Goal: Transaction & Acquisition: Subscribe to service/newsletter

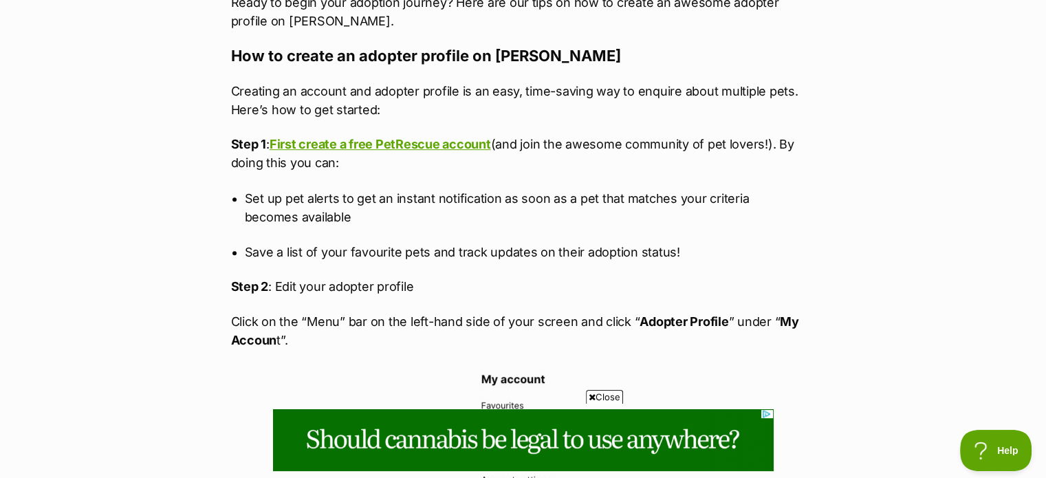
scroll to position [770, 0]
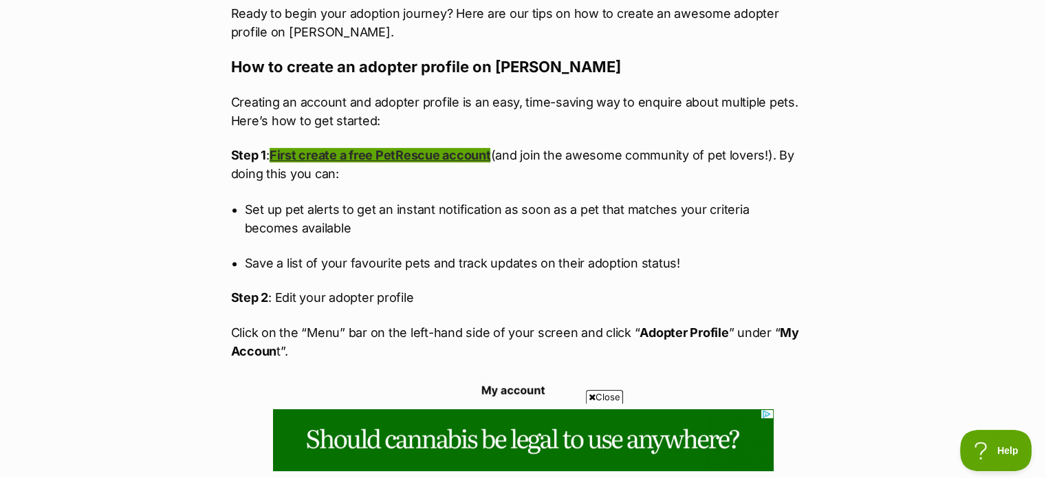
click at [449, 154] on link "First create a free PetRescue account" at bounding box center [380, 155] width 221 height 14
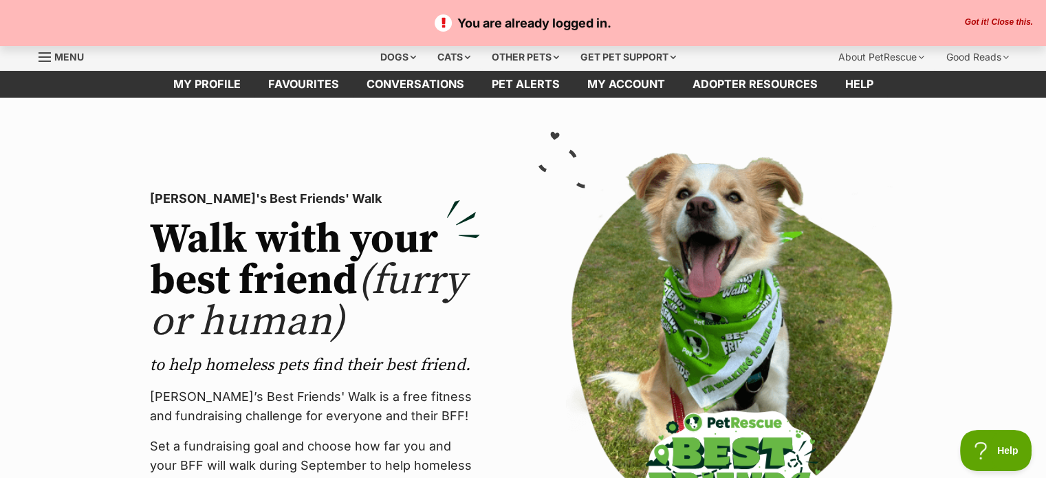
click at [47, 59] on div "Menu" at bounding box center [46, 57] width 14 height 11
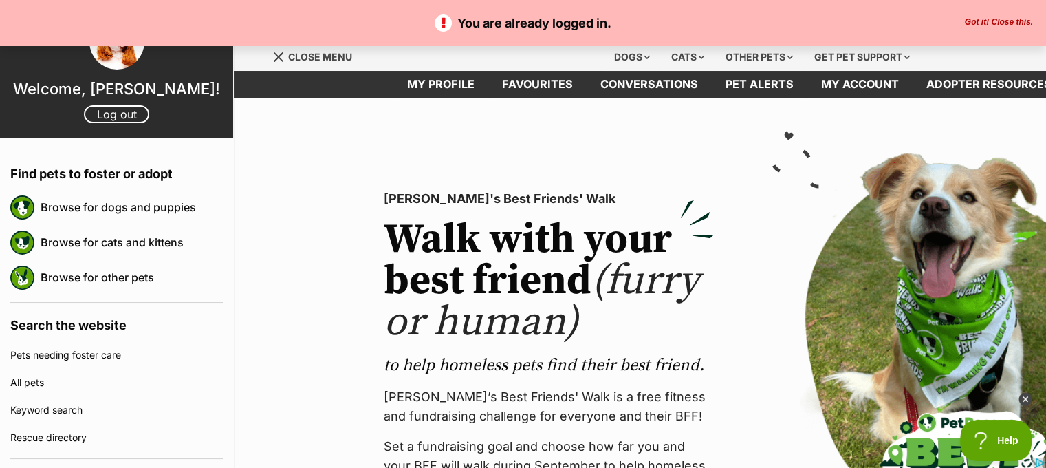
click at [117, 316] on h4 "Search the website" at bounding box center [116, 322] width 212 height 39
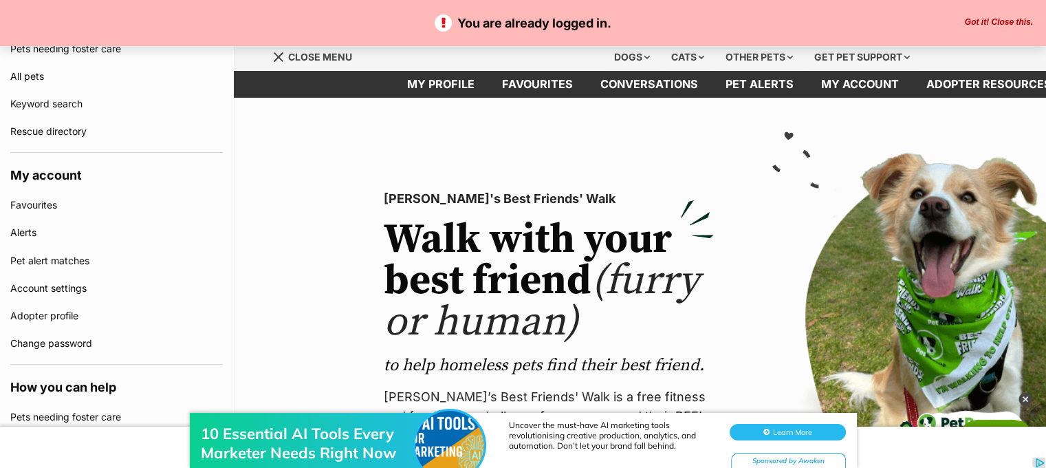
scroll to position [312, 0]
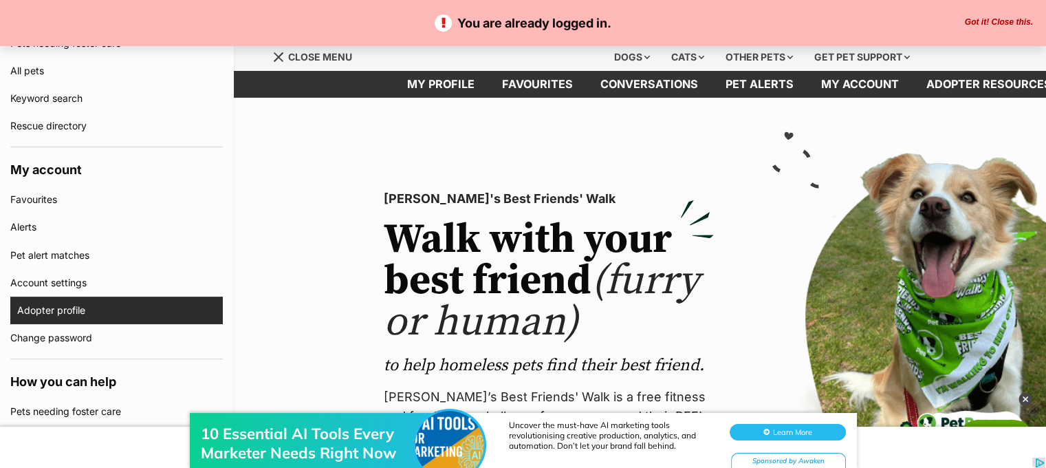
click at [79, 310] on link "Adopter profile" at bounding box center [120, 310] width 206 height 28
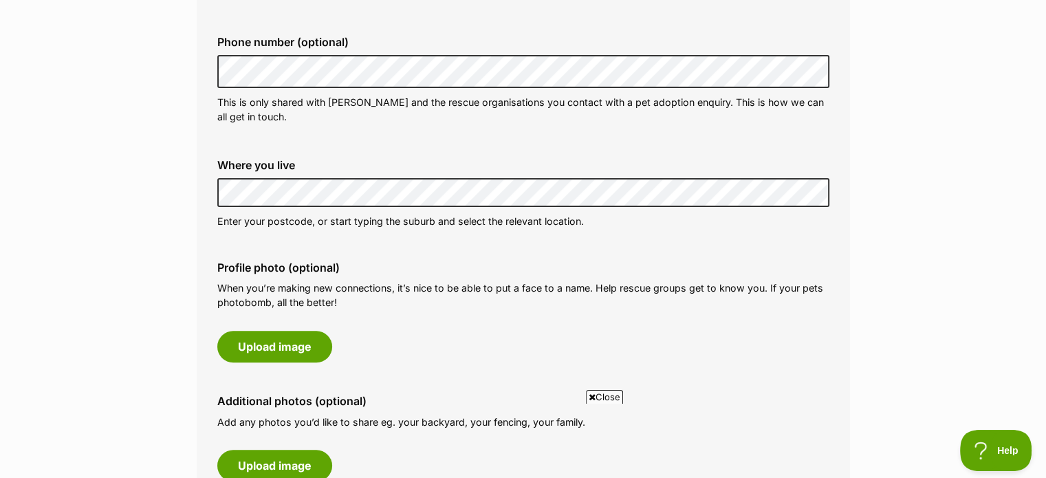
click at [426, 162] on label "Where you live" at bounding box center [523, 165] width 612 height 12
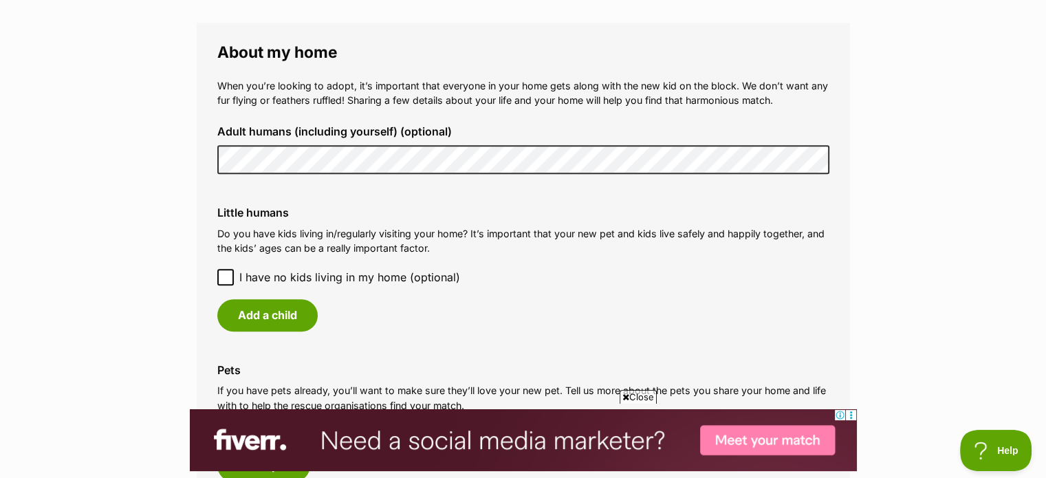
click at [228, 287] on div "Little humans Do you have kids living in/regularly visiting your home? It’s imp…" at bounding box center [523, 268] width 634 height 146
click at [224, 273] on icon at bounding box center [226, 277] width 10 height 10
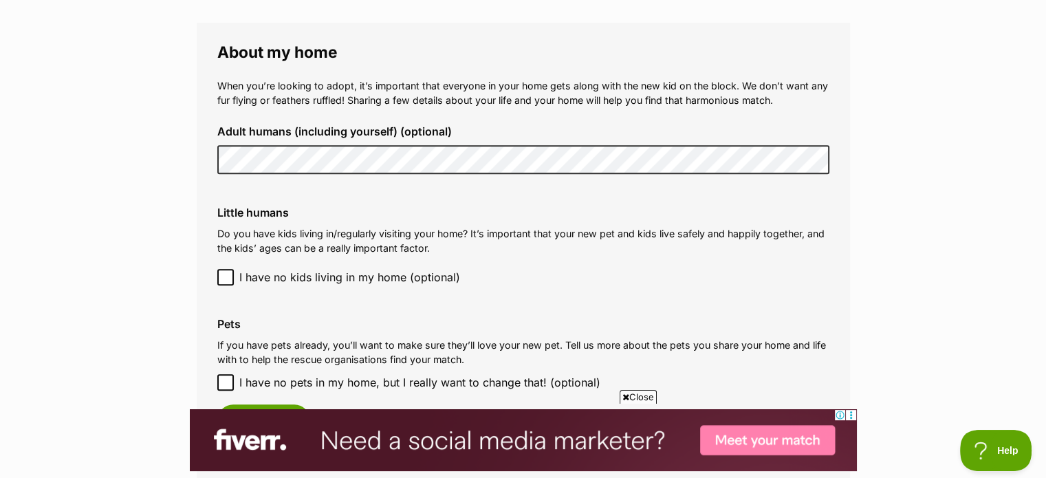
click at [121, 352] on main "My adopter profile Why do I need an adopter profile? Your adopter profile will …" at bounding box center [523, 49] width 1046 height 1884
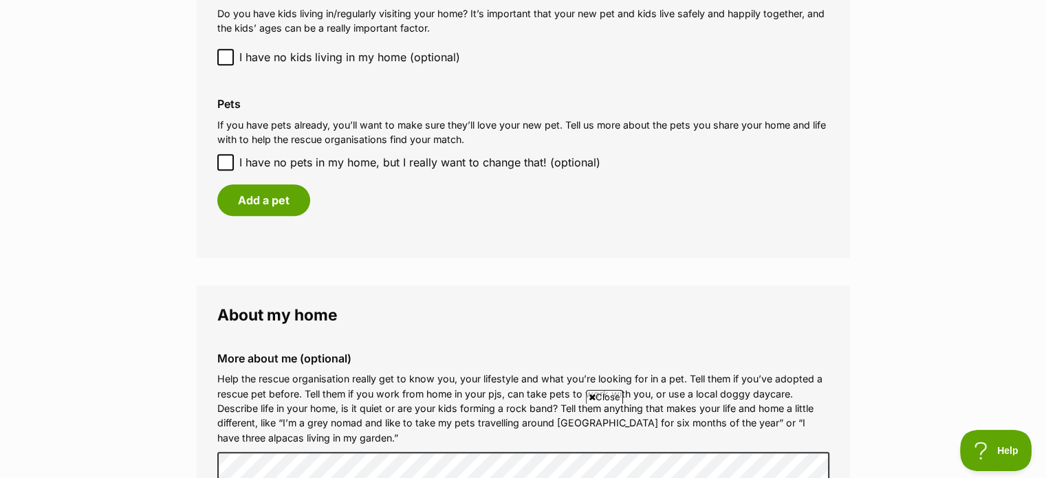
click at [223, 165] on icon at bounding box center [225, 162] width 8 height 6
click at [223, 165] on input "I have no pets in my home, but I really want to change that! (optional)" at bounding box center [225, 162] width 17 height 17
checkbox input "true"
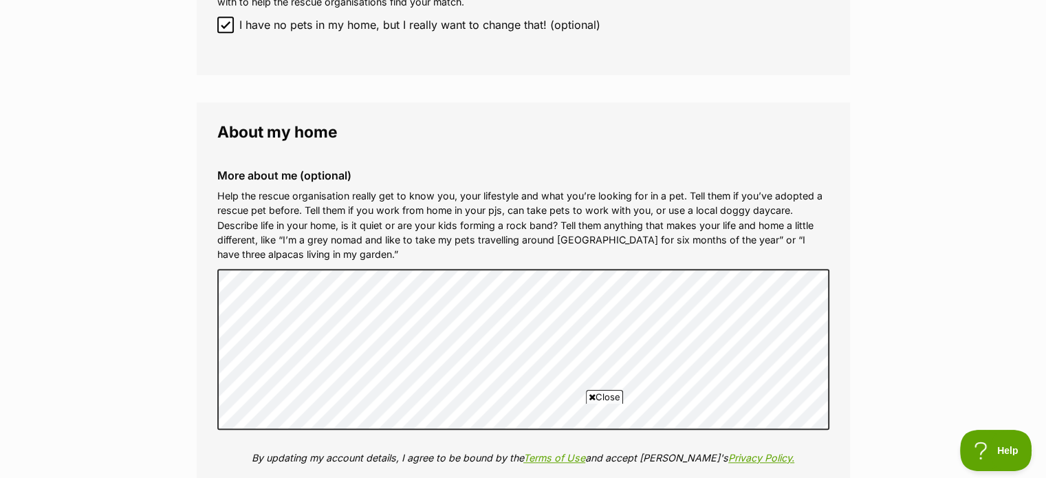
click at [614, 396] on span "Close" at bounding box center [604, 397] width 37 height 14
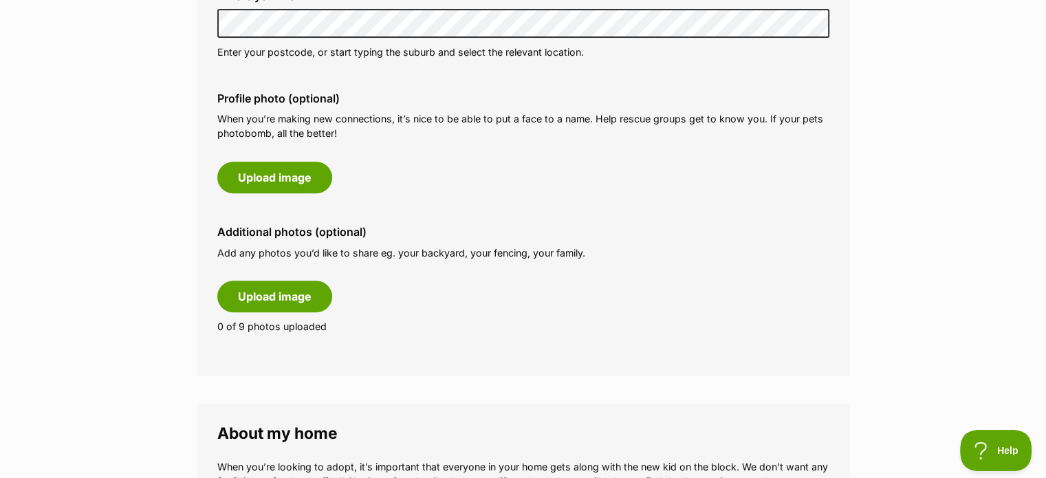
scroll to position [605, 0]
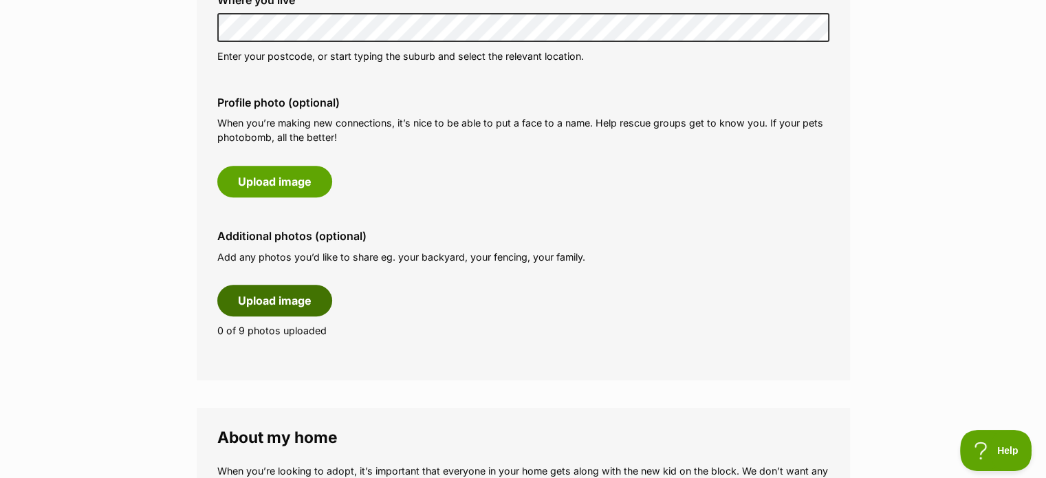
click at [283, 302] on button "Upload image" at bounding box center [274, 301] width 115 height 32
click at [264, 308] on button "Upload image" at bounding box center [274, 301] width 115 height 32
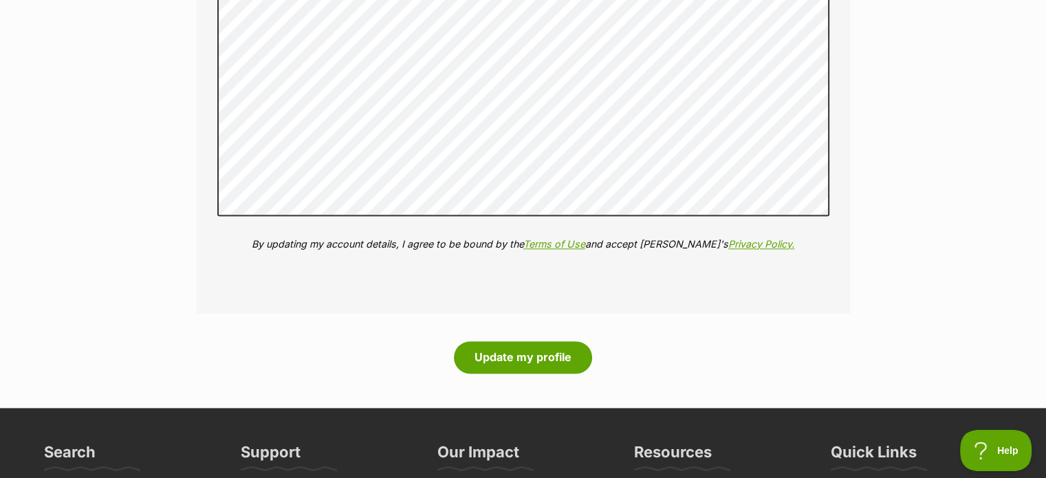
scroll to position [1884, 0]
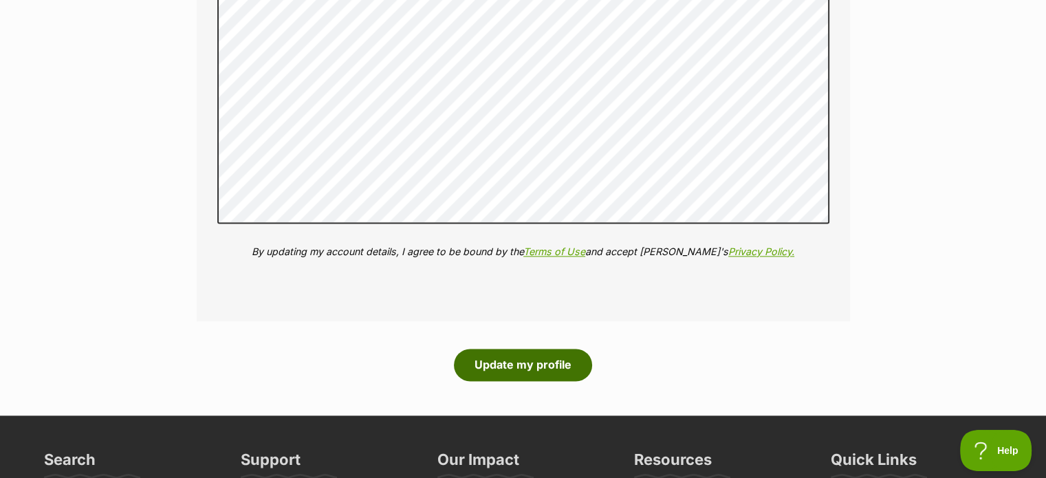
click at [544, 361] on button "Update my profile" at bounding box center [523, 365] width 138 height 32
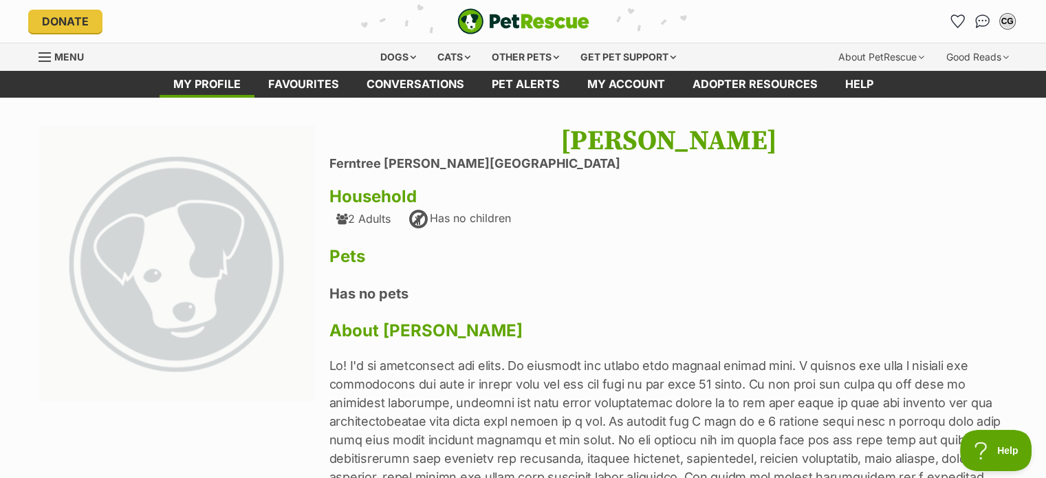
click at [600, 293] on h4 "Has no pets" at bounding box center [668, 294] width 679 height 18
click at [324, 89] on link "Favourites" at bounding box center [303, 84] width 98 height 27
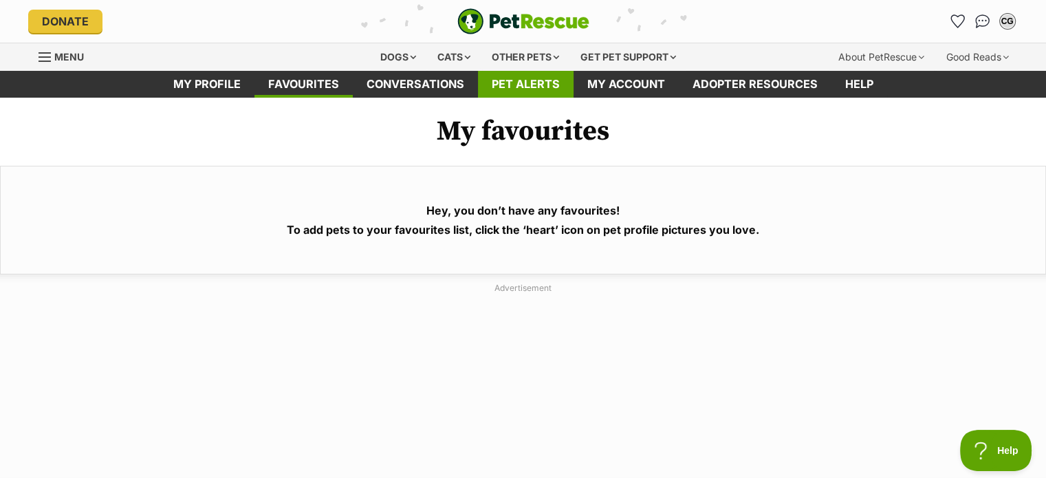
click at [525, 85] on link "Pet alerts" at bounding box center [526, 84] width 96 height 27
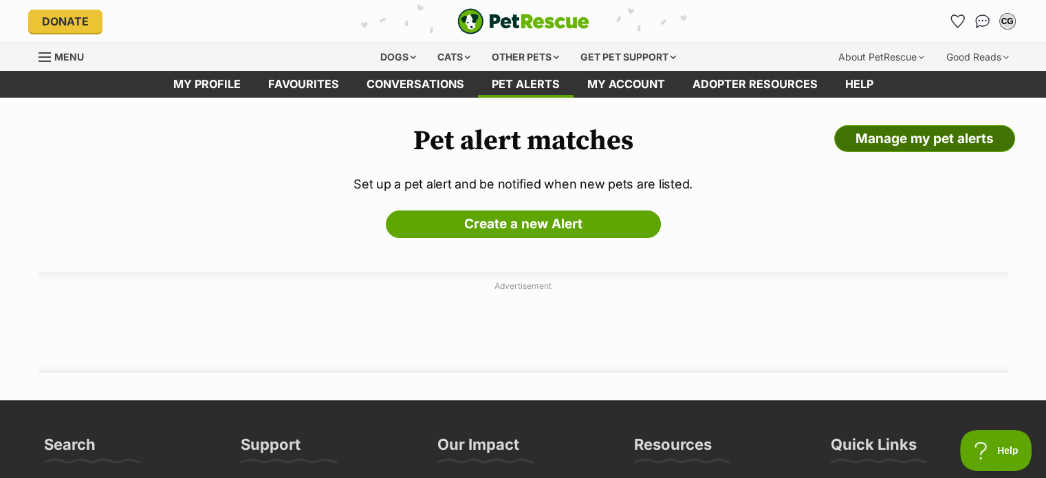
click at [939, 140] on link "Manage my pet alerts" at bounding box center [924, 139] width 181 height 28
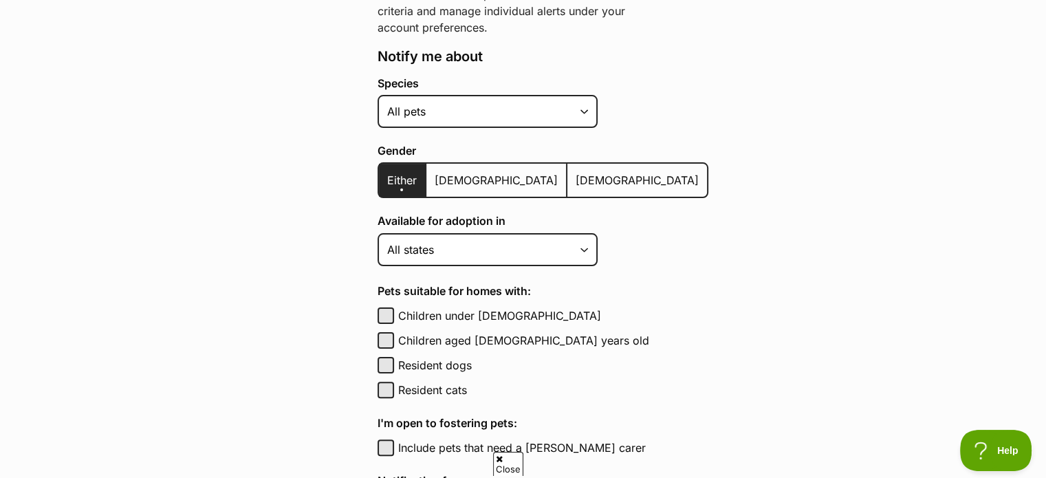
scroll to position [278, 0]
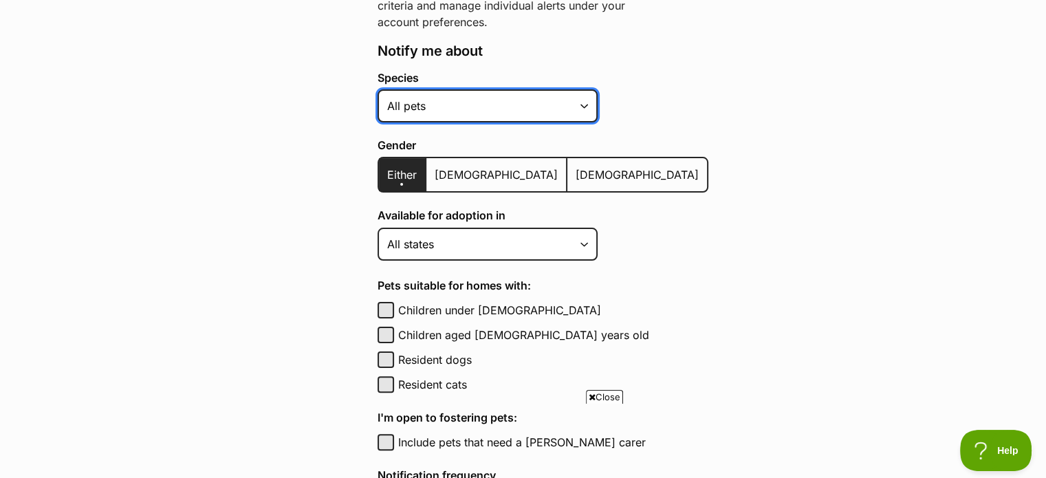
click at [485, 106] on select "Alpaca Bird Cat Chicken Cow Dog Donkey Duck Ferret Fish Goat Goose Guinea Fowl …" at bounding box center [488, 105] width 220 height 33
select select "2"
click at [378, 89] on select "Alpaca Bird Cat Chicken Cow Dog Donkey Duck Ferret Fish Goat Goose Guinea Fowl …" at bounding box center [488, 105] width 220 height 33
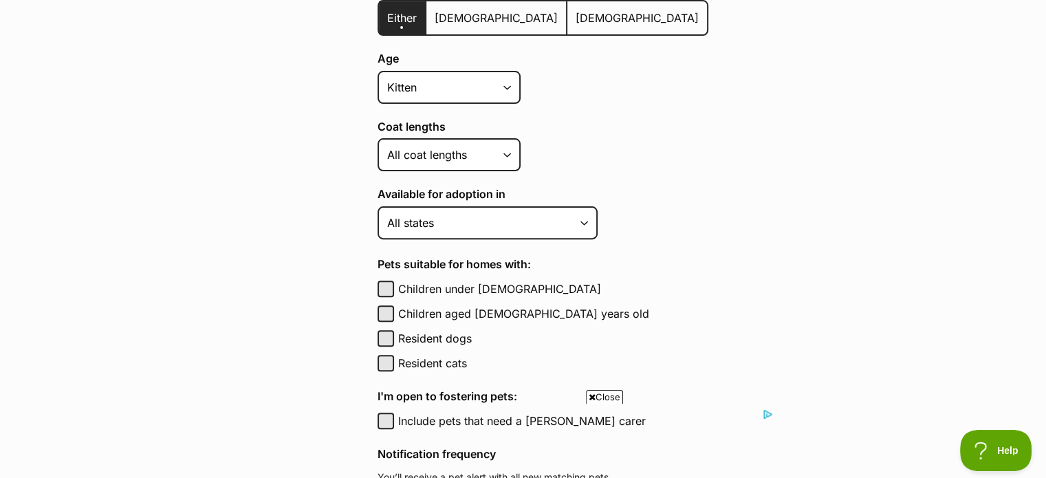
scroll to position [0, 0]
click at [490, 157] on select "Short Medium Coat Long All coat lengths" at bounding box center [449, 154] width 143 height 33
select select "short"
click at [378, 138] on select "Short Medium Coat Long All coat lengths" at bounding box center [449, 154] width 143 height 33
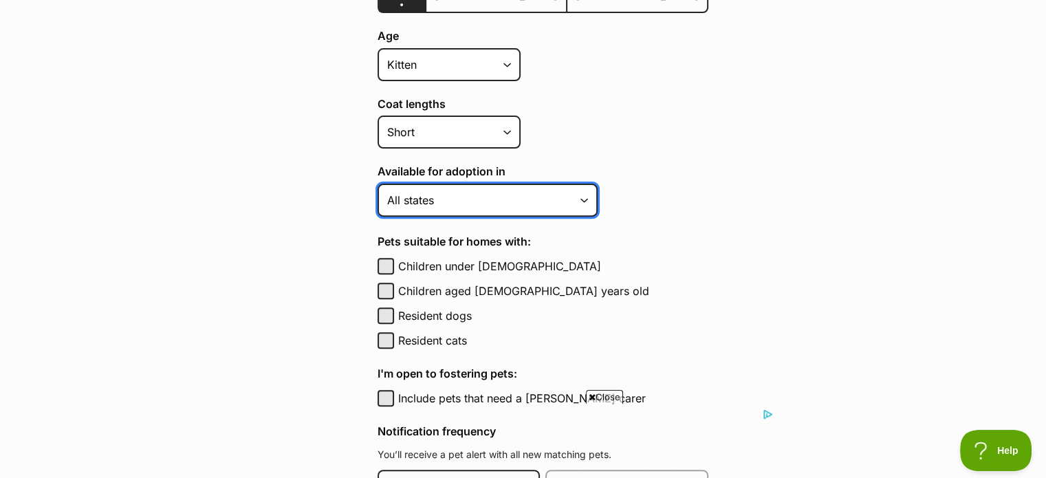
click at [443, 198] on select "Australian Capital Territory New South Wales Northern Territory Queensland Sout…" at bounding box center [488, 200] width 220 height 33
select select "2"
click at [378, 184] on select "Australian Capital Territory New South Wales Northern Territory Queensland Sout…" at bounding box center [488, 200] width 220 height 33
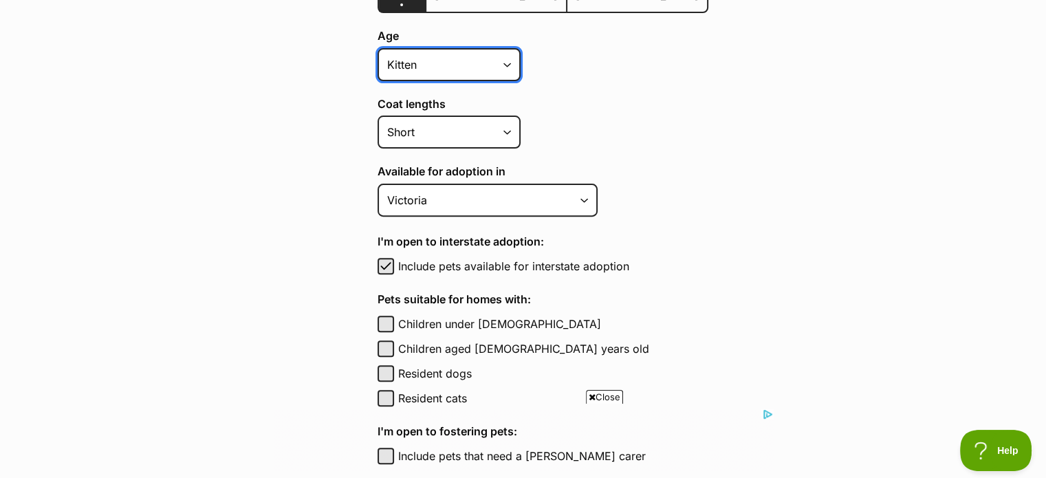
click at [443, 65] on select "Kitten Cat Senior All ages" at bounding box center [449, 64] width 143 height 33
select select "cat"
click at [378, 48] on select "Kitten Cat Senior All ages" at bounding box center [449, 64] width 143 height 33
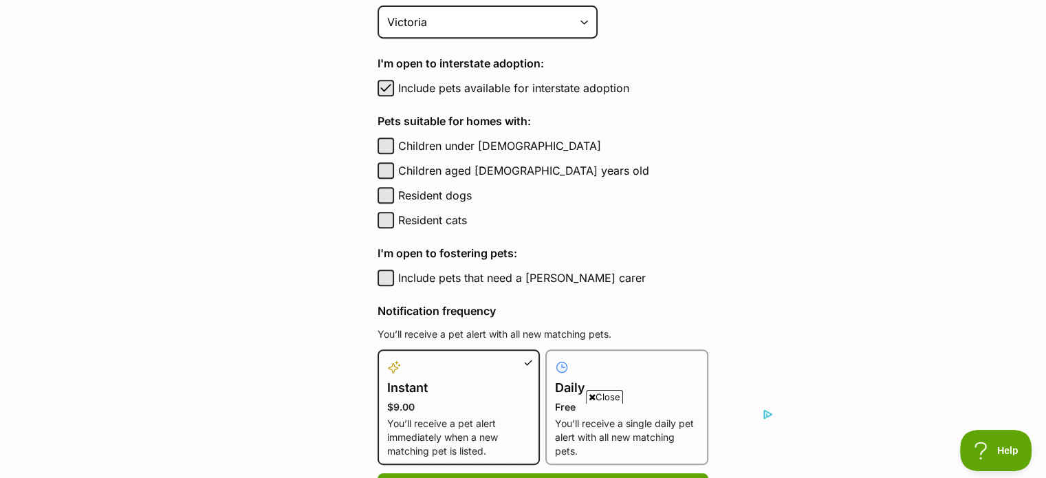
scroll to position [638, 0]
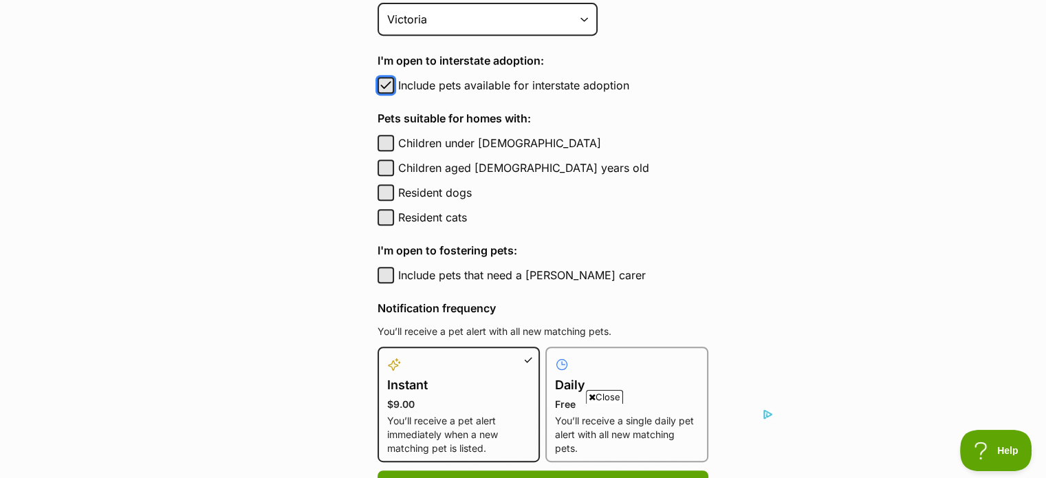
click at [389, 83] on span "button" at bounding box center [386, 85] width 14 height 17
checkbox input "false"
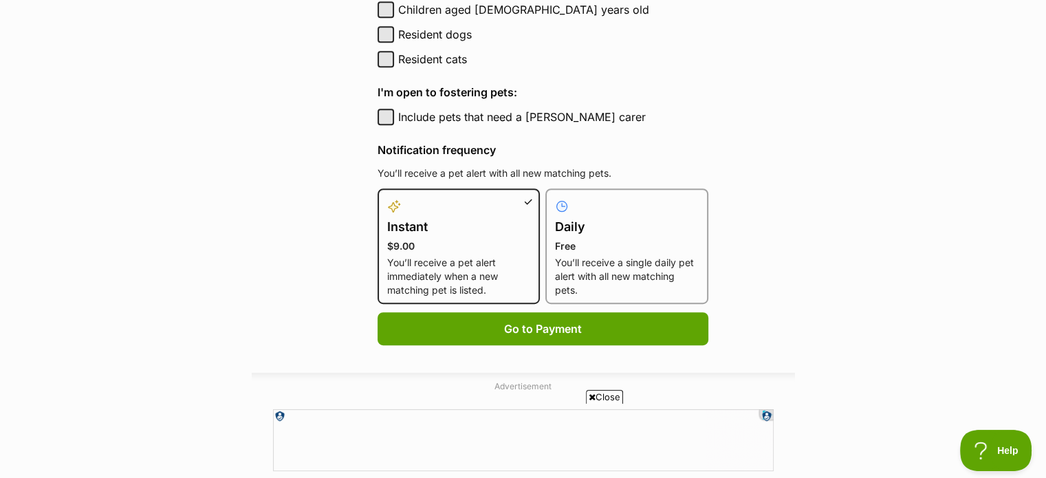
scroll to position [799, 0]
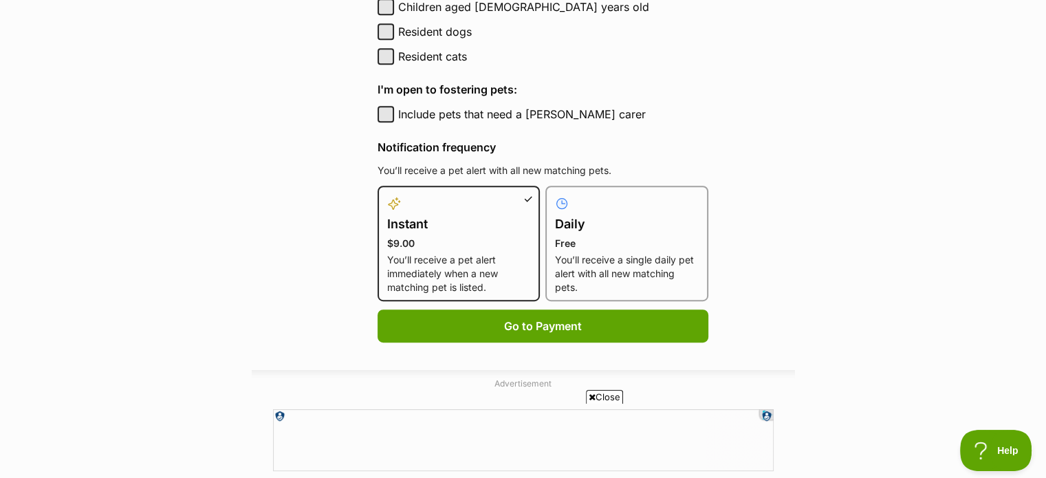
click at [644, 263] on p "You’ll receive a single daily pet alert with all new matching pets." at bounding box center [627, 273] width 144 height 41
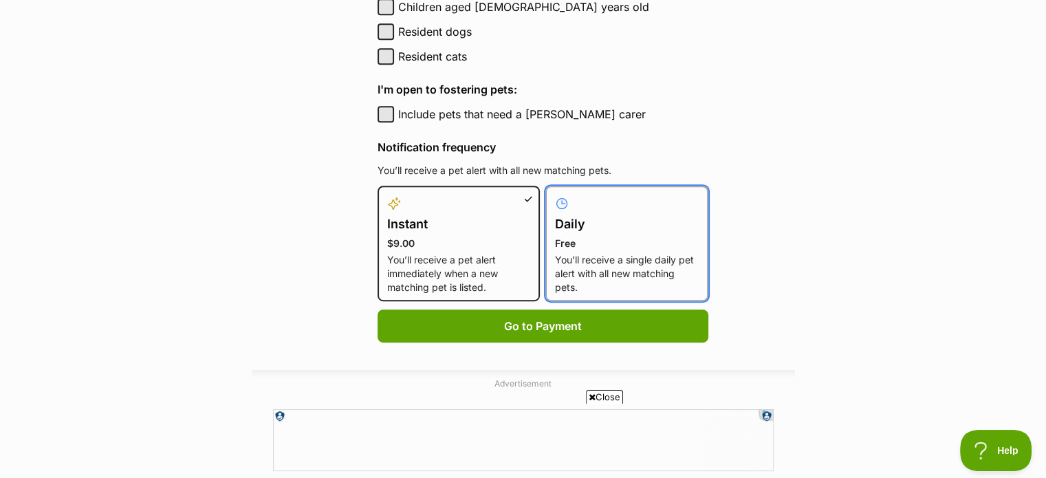
click at [554, 195] on input "Daily Free You’ll receive a single daily pet alert with all new matching pets." at bounding box center [554, 194] width 1 height 1
radio input "true"
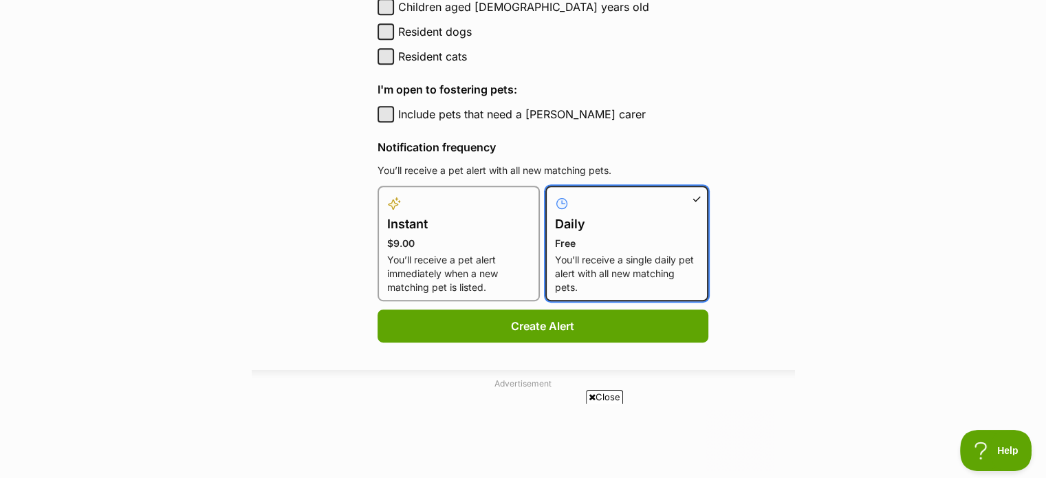
scroll to position [0, 0]
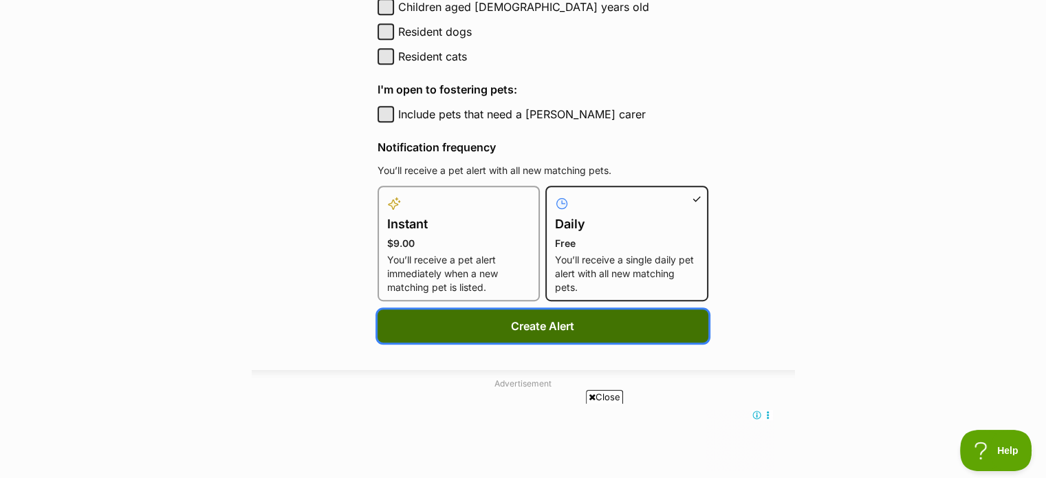
click at [547, 324] on button "Create Alert" at bounding box center [543, 325] width 331 height 33
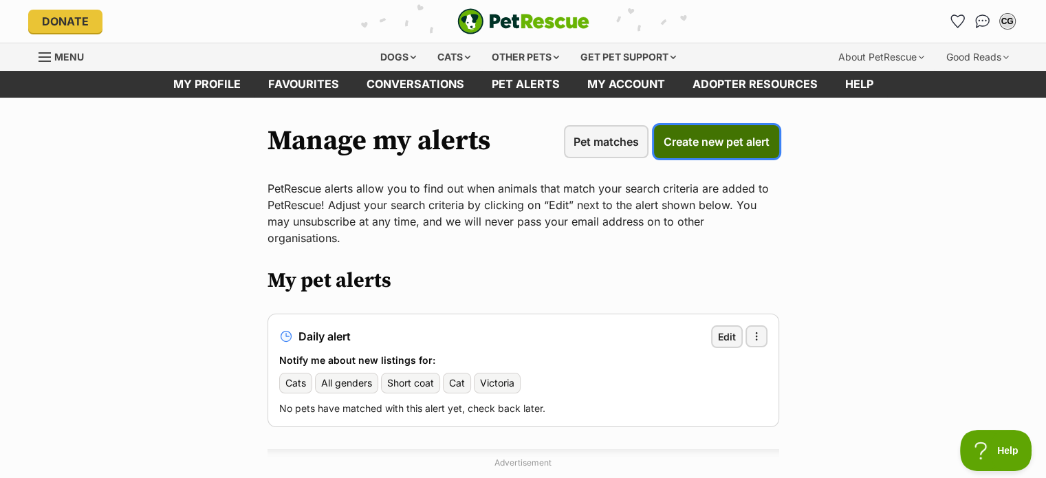
click at [698, 133] on span "Create new pet alert" at bounding box center [717, 141] width 106 height 17
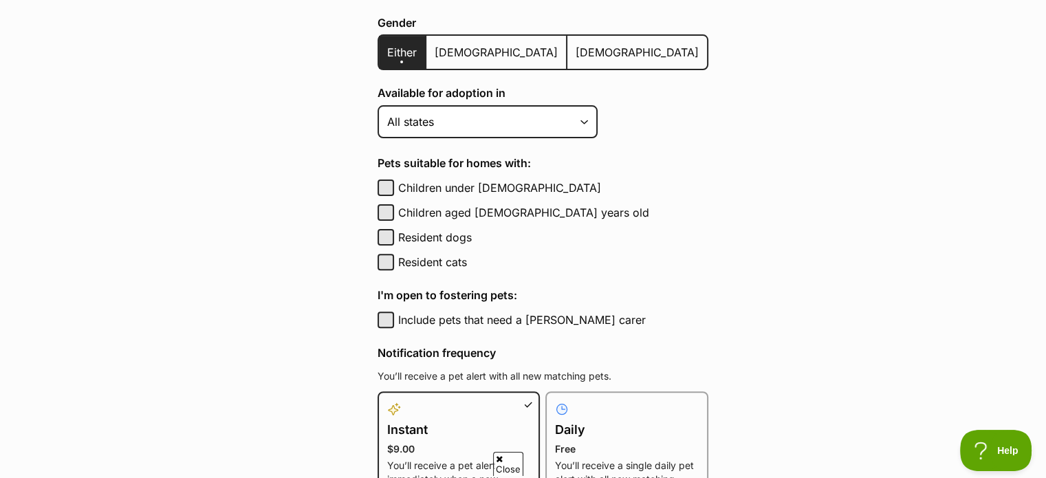
scroll to position [402, 0]
drag, startPoint x: 1054, startPoint y: 121, endPoint x: 1045, endPoint y: 224, distance: 102.9
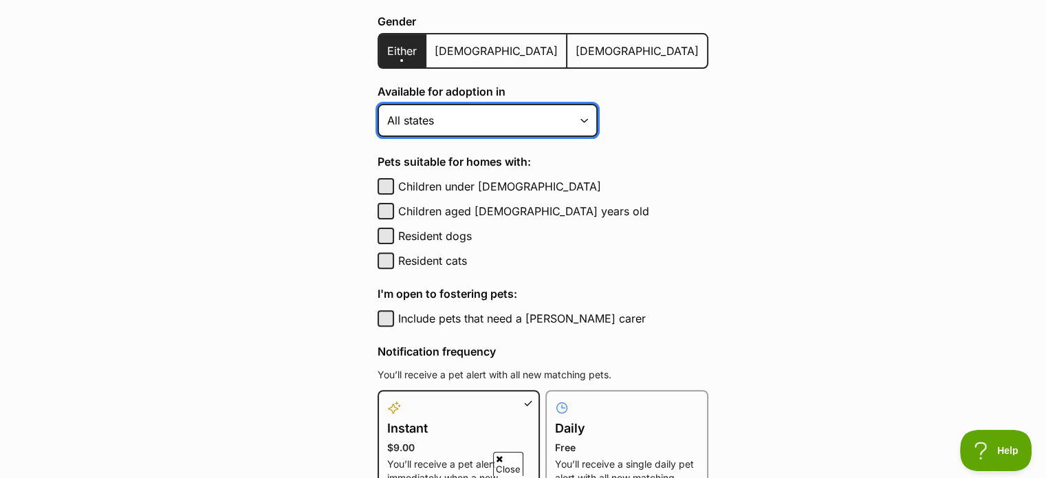
scroll to position [0, 0]
click at [510, 117] on select "Australian Capital Territory New South Wales Northern Territory Queensland Sout…" at bounding box center [488, 120] width 220 height 33
select select "2"
click at [378, 104] on select "Australian Capital Territory New South Wales Northern Territory Queensland Sout…" at bounding box center [488, 120] width 220 height 33
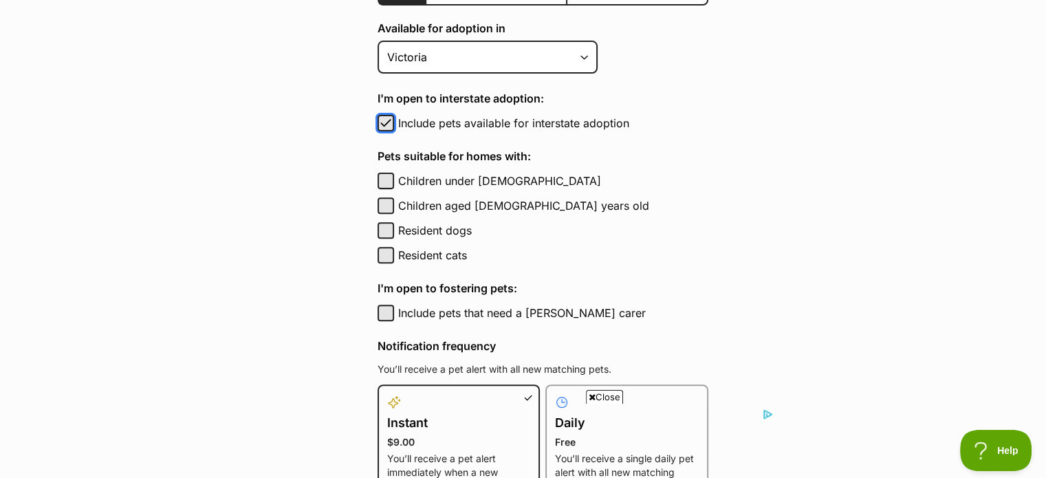
click at [392, 122] on button "Include pets available for interstate adoption" at bounding box center [386, 123] width 17 height 17
checkbox input "false"
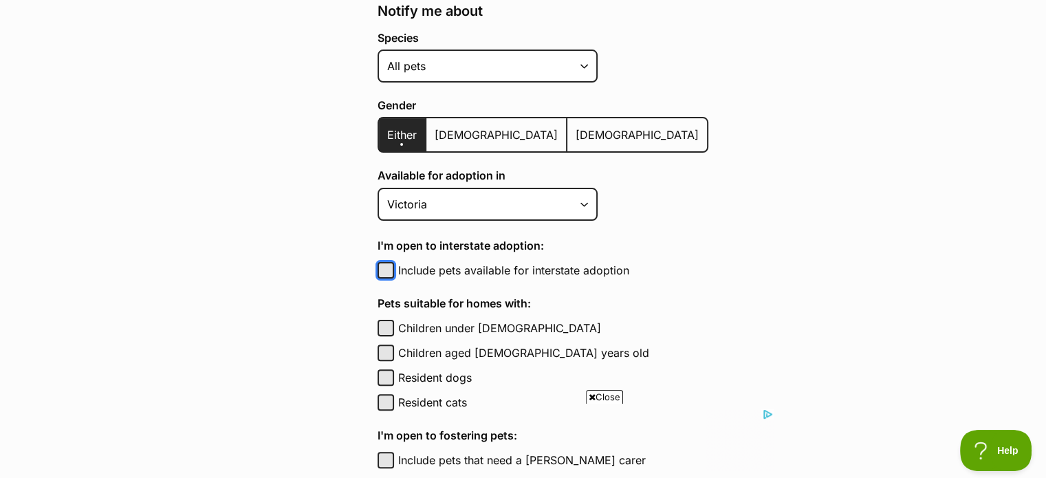
scroll to position [232, 0]
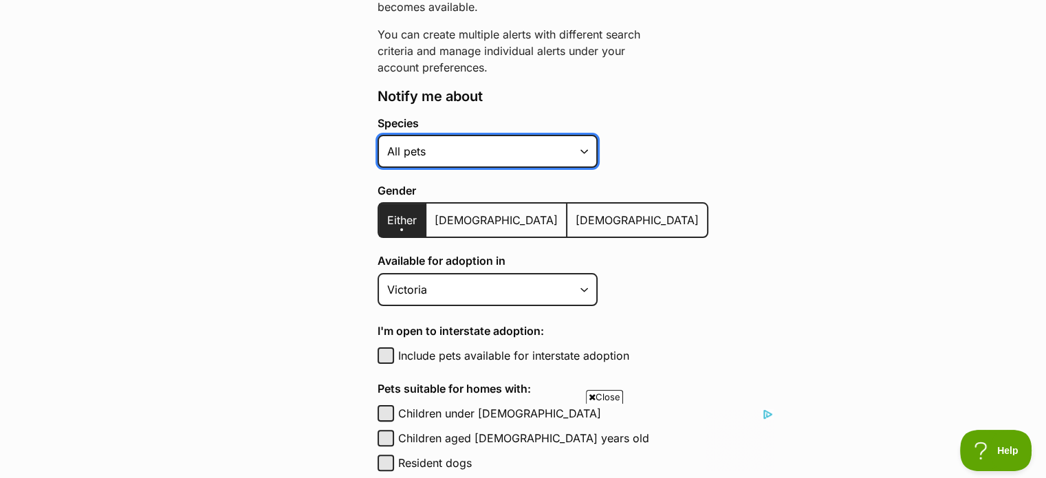
click at [527, 146] on select "Alpaca Bird Cat Chicken Cow Dog Donkey Duck Ferret Fish Goat Goose Guinea Fowl …" at bounding box center [488, 151] width 220 height 33
select select "2"
click at [378, 135] on select "Alpaca Bird Cat Chicken Cow Dog Donkey Duck Ferret Fish Goat Goose Guinea Fowl …" at bounding box center [488, 151] width 220 height 33
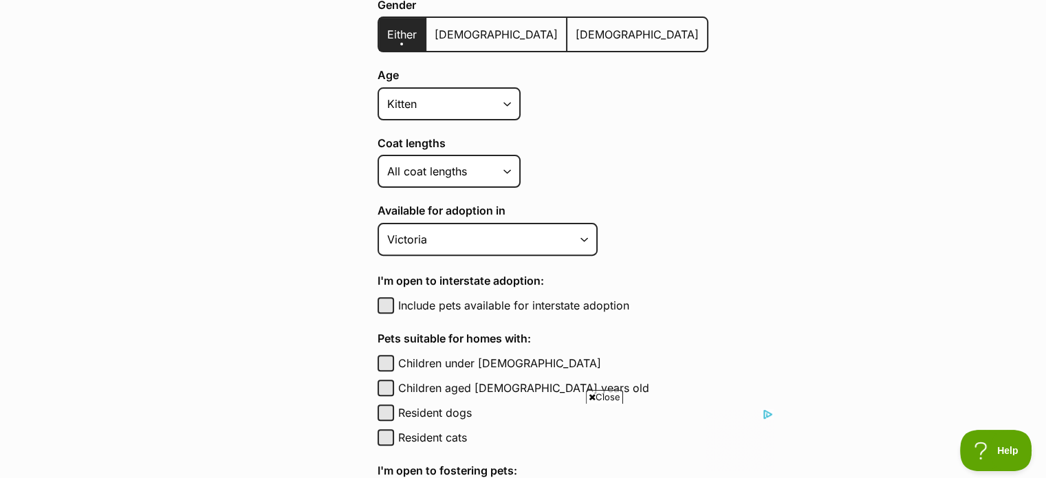
scroll to position [472, 0]
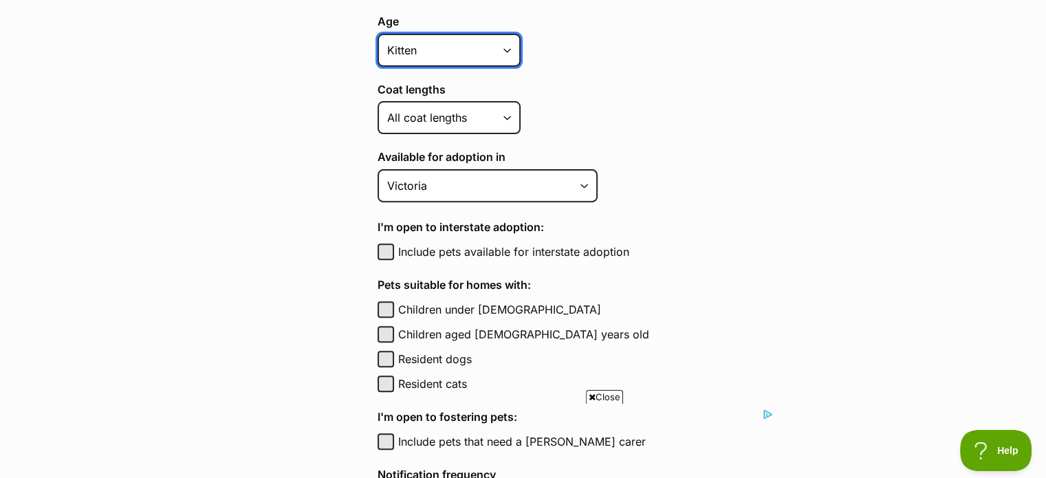
click at [492, 54] on select "Kitten Cat Senior All ages" at bounding box center [449, 50] width 143 height 33
select select "cat"
click at [378, 34] on select "Kitten Cat Senior All ages" at bounding box center [449, 50] width 143 height 33
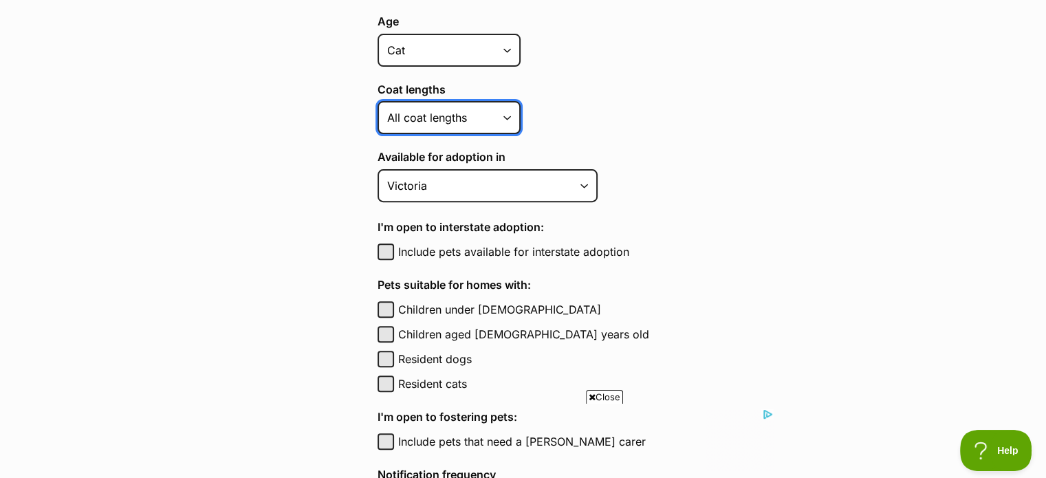
click at [442, 126] on select "Short Medium Coat Long All coat lengths" at bounding box center [449, 117] width 143 height 33
select select "medium_coat"
click at [378, 101] on select "Short Medium Coat Long All coat lengths" at bounding box center [449, 117] width 143 height 33
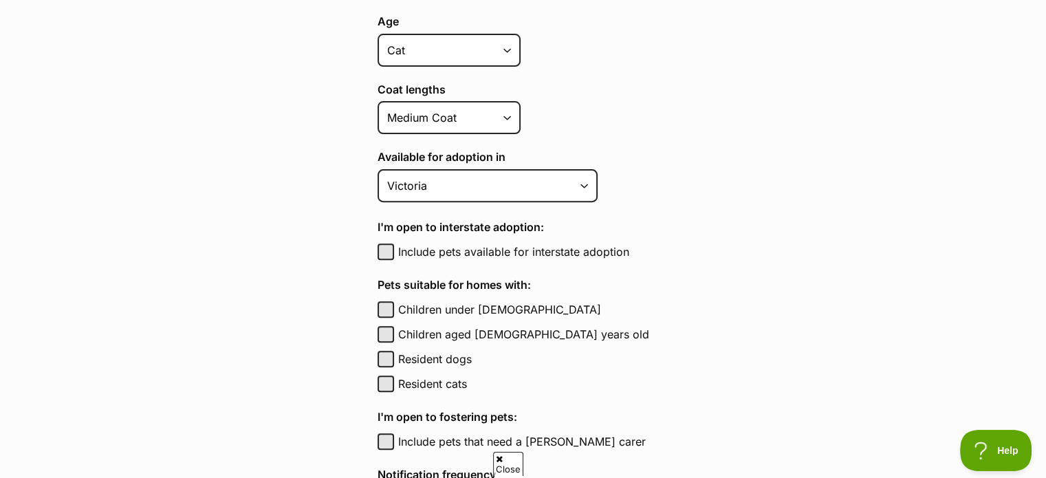
click at [719, 151] on main "Pet alerts / Create a new pet alert Create a new pet alert Can’t find your purr…" at bounding box center [523, 281] width 1046 height 1310
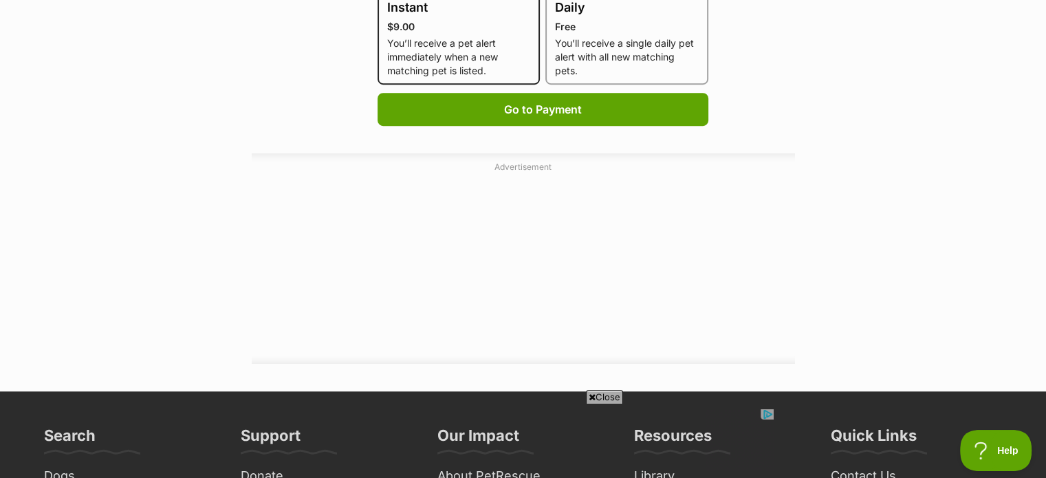
scroll to position [1013, 0]
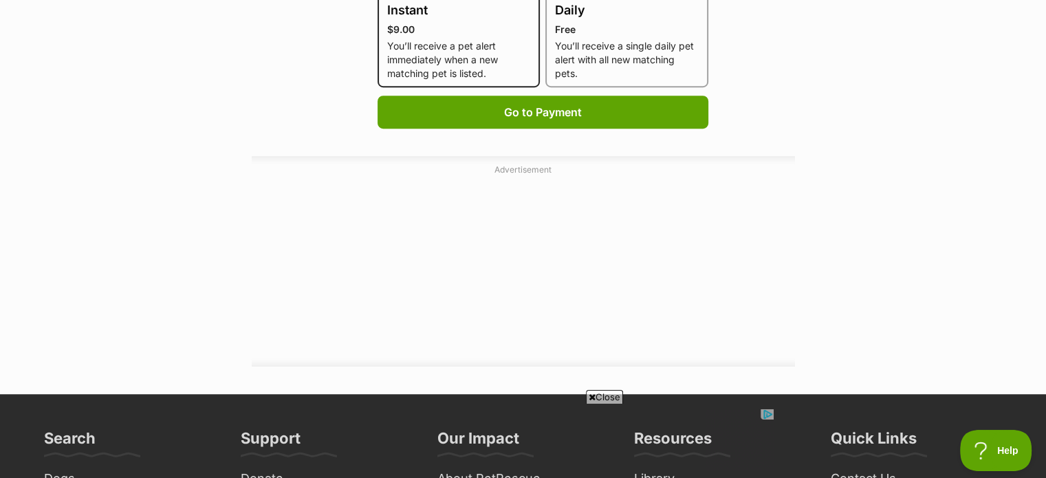
click at [573, 45] on p "You’ll receive a single daily pet alert with all new matching pets." at bounding box center [627, 59] width 144 height 41
radio input "true"
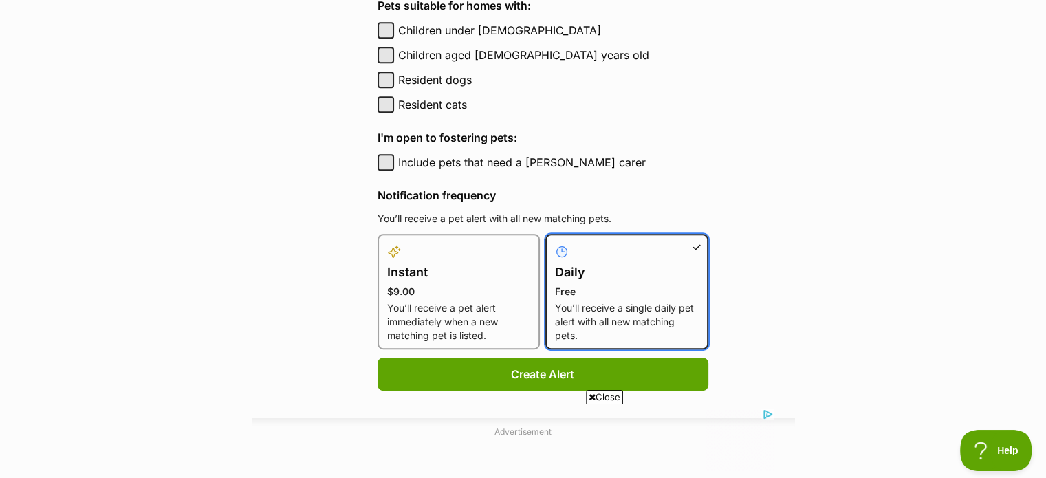
scroll to position [751, 0]
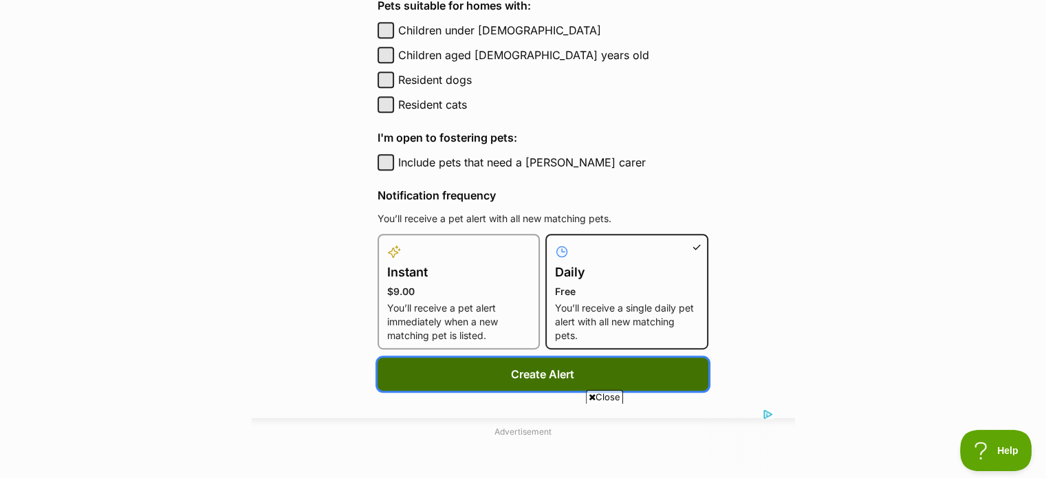
click at [506, 361] on button "Create Alert" at bounding box center [543, 374] width 331 height 33
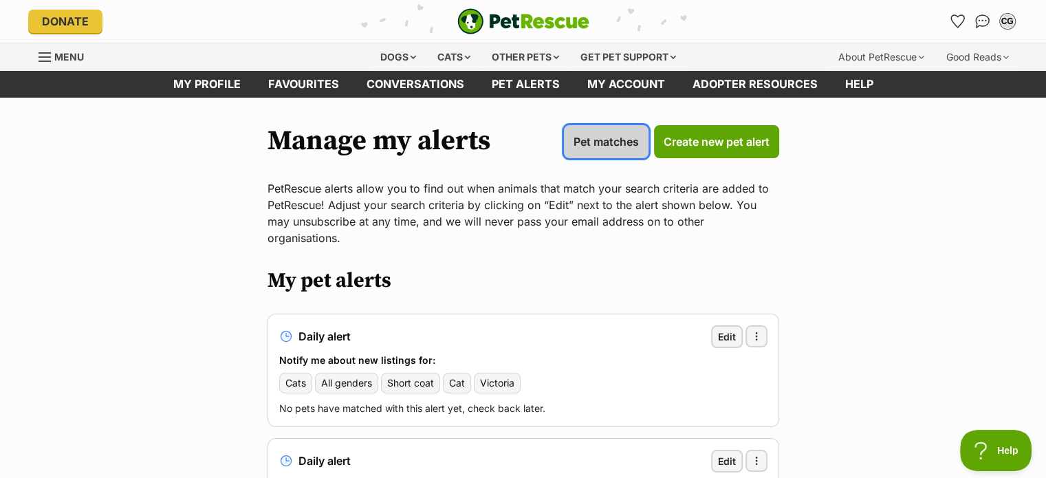
click at [591, 140] on span "Pet matches" at bounding box center [606, 141] width 65 height 17
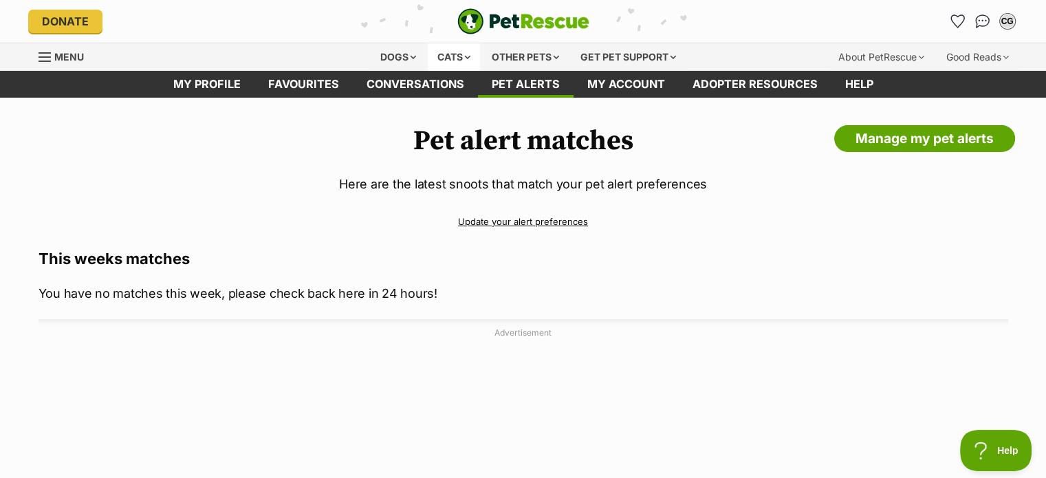
click at [468, 53] on div "Cats" at bounding box center [454, 57] width 52 height 28
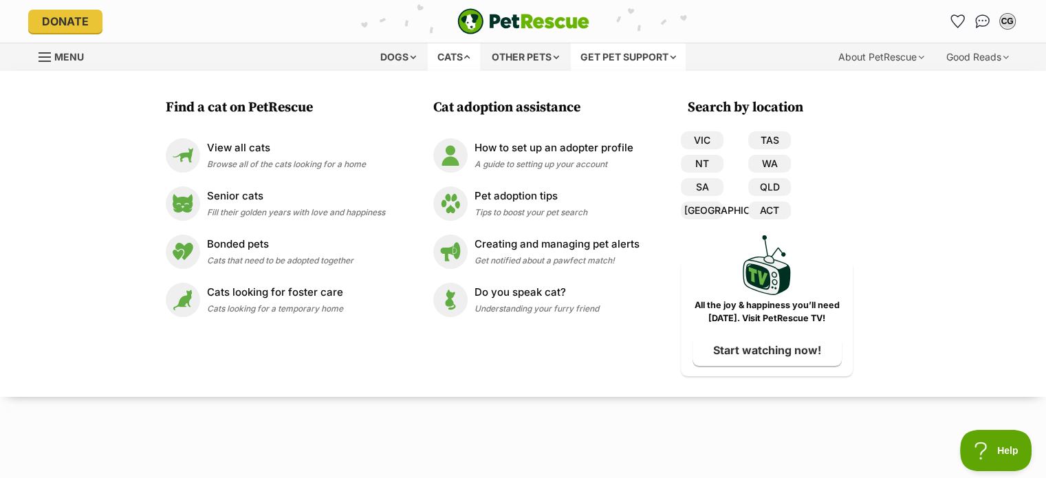
click at [597, 67] on div "Get pet support" at bounding box center [628, 57] width 115 height 28
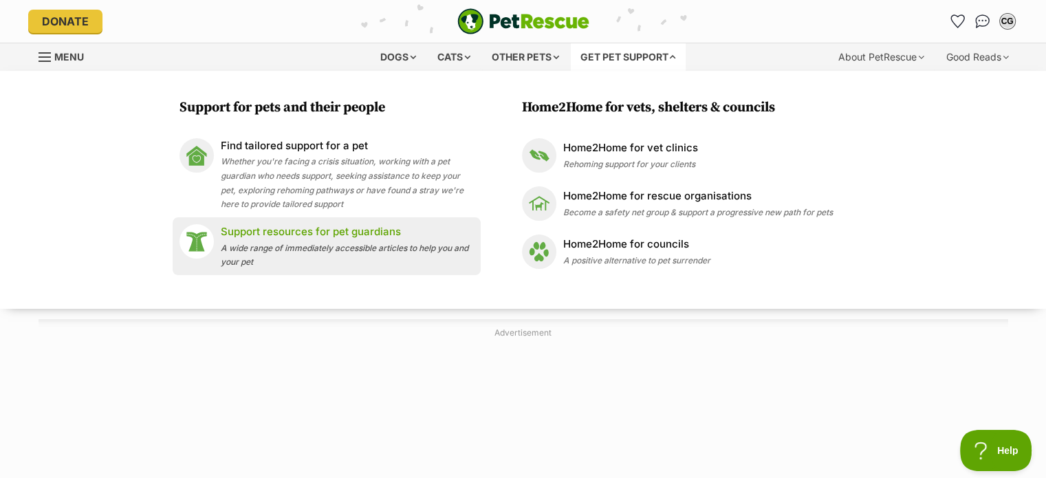
click at [278, 250] on span "A wide range of immediately accessible articles to help you and your pet" at bounding box center [345, 255] width 248 height 25
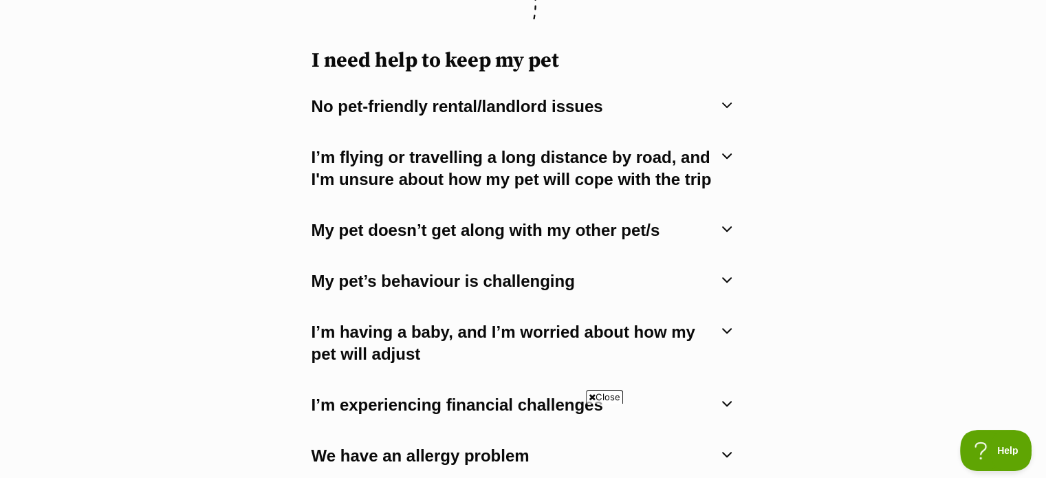
scroll to position [743, 0]
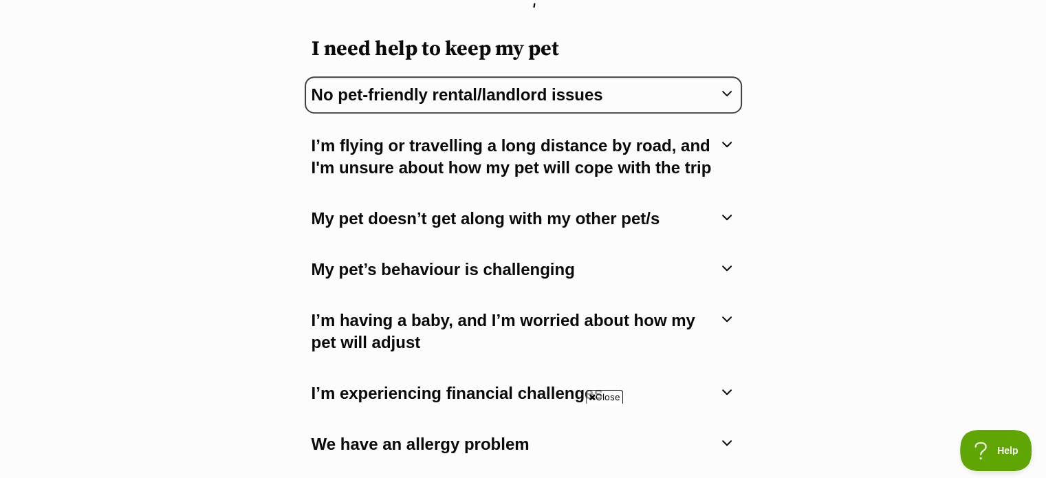
click at [726, 94] on span at bounding box center [727, 93] width 17 height 19
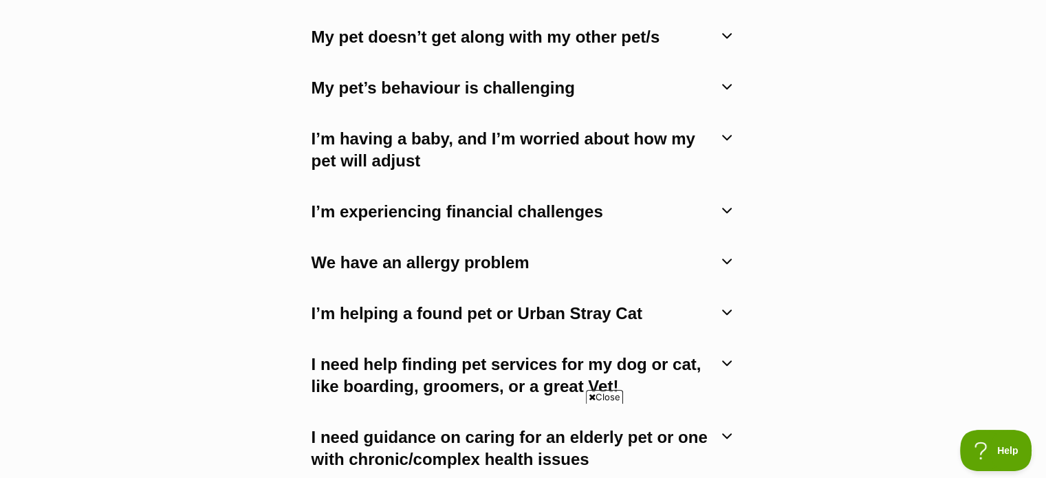
scroll to position [1238, 0]
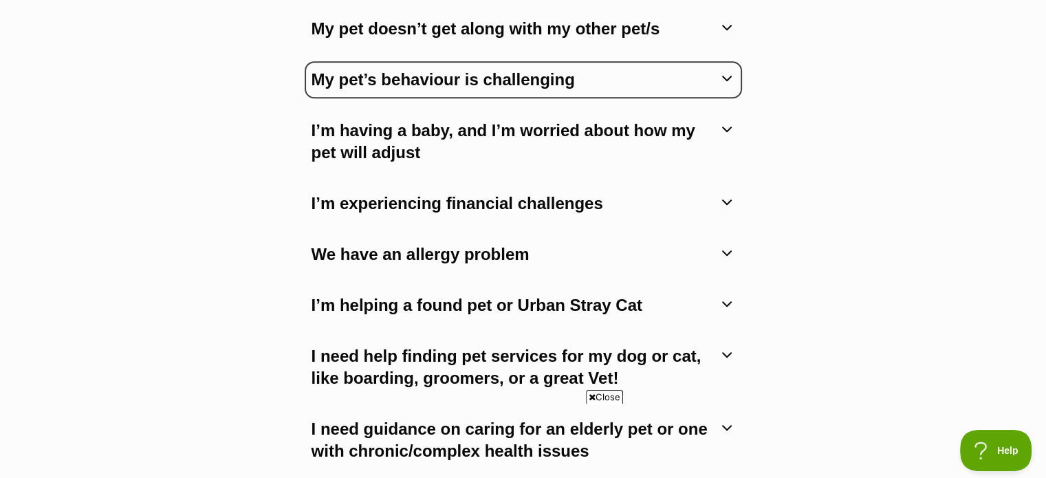
click at [727, 83] on span at bounding box center [727, 78] width 17 height 19
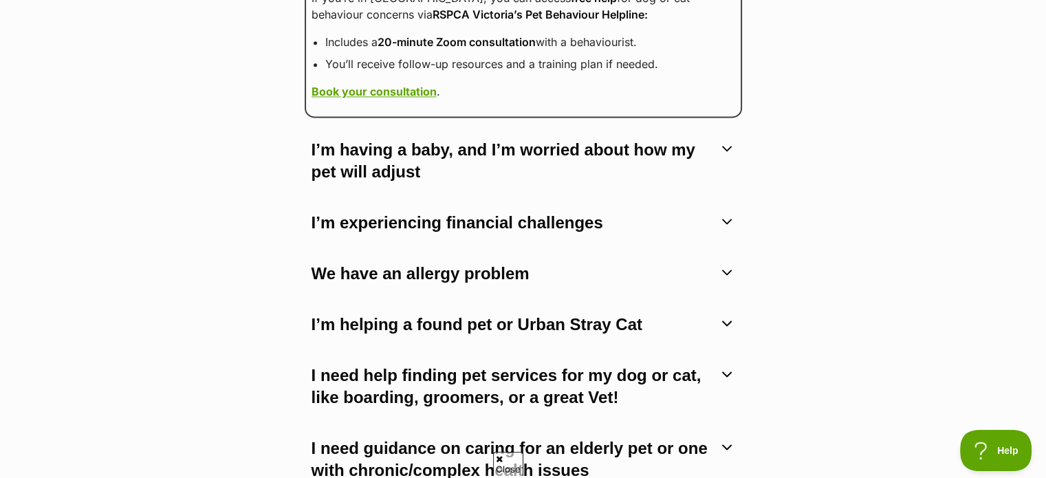
scroll to position [0, 0]
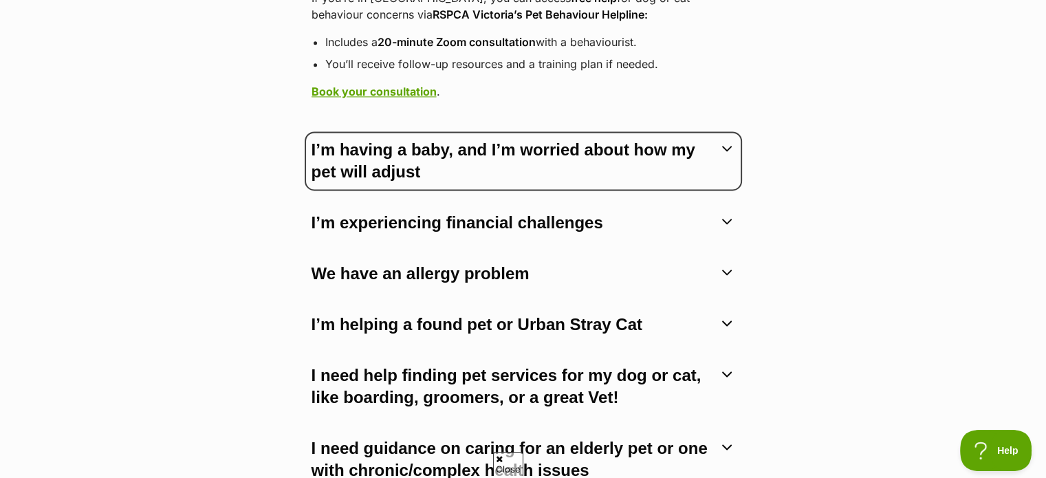
click at [733, 144] on span at bounding box center [727, 148] width 17 height 19
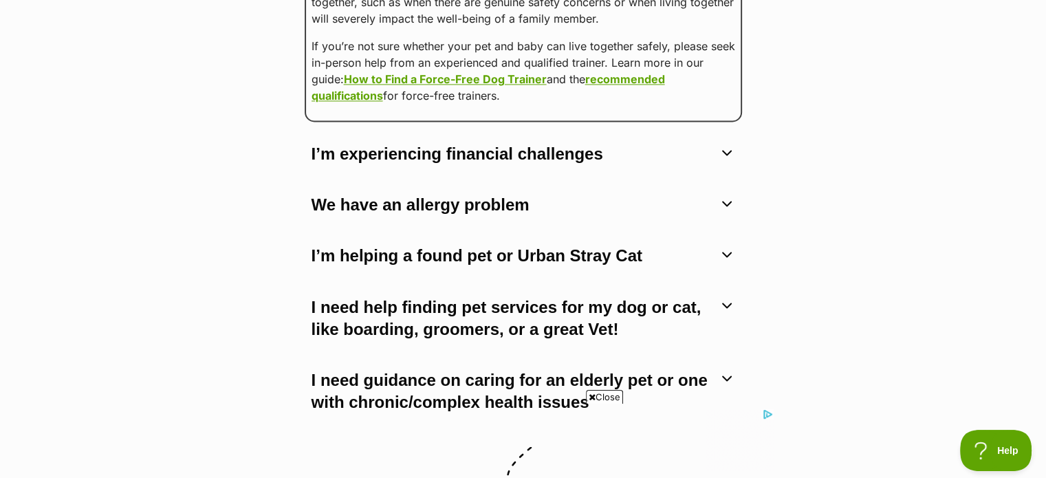
scroll to position [2338, 0]
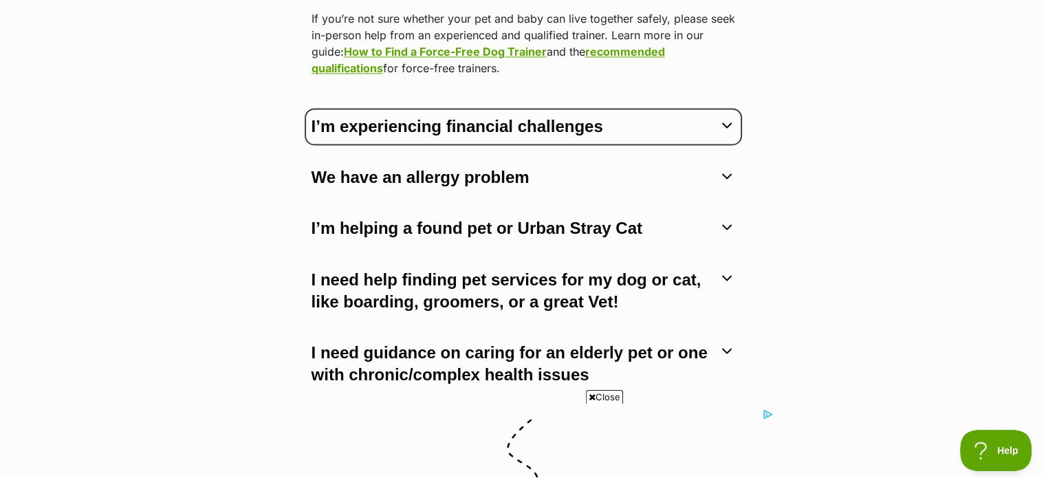
click at [726, 131] on span at bounding box center [727, 125] width 17 height 19
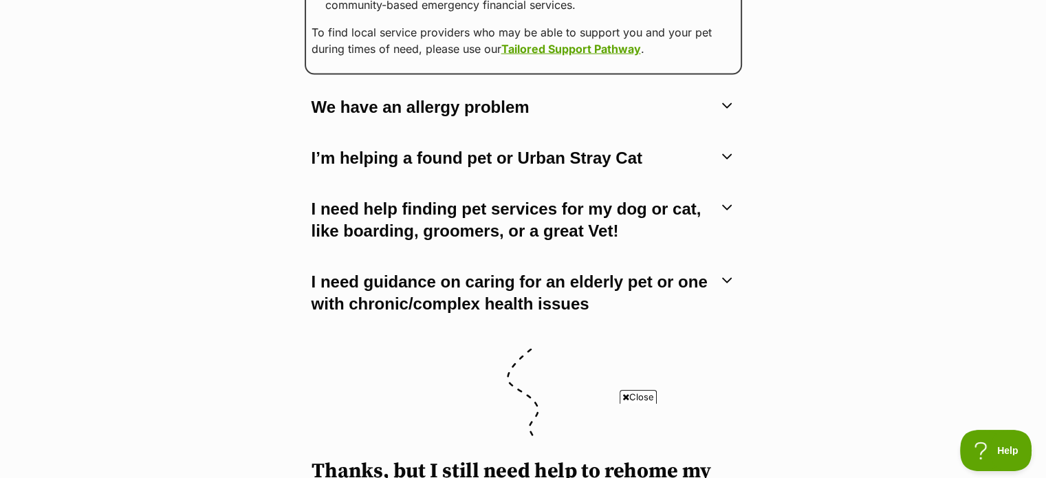
scroll to position [3026, 0]
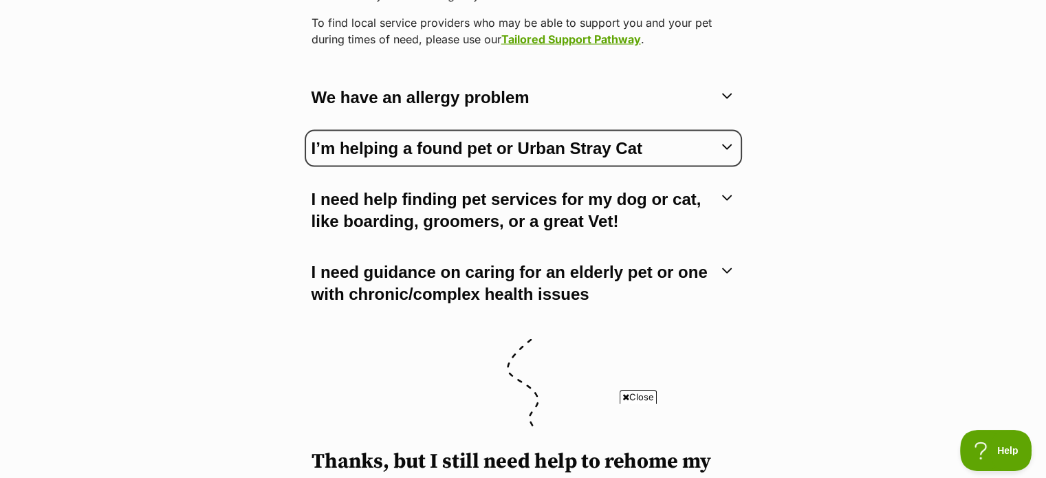
click at [726, 138] on span at bounding box center [727, 147] width 17 height 19
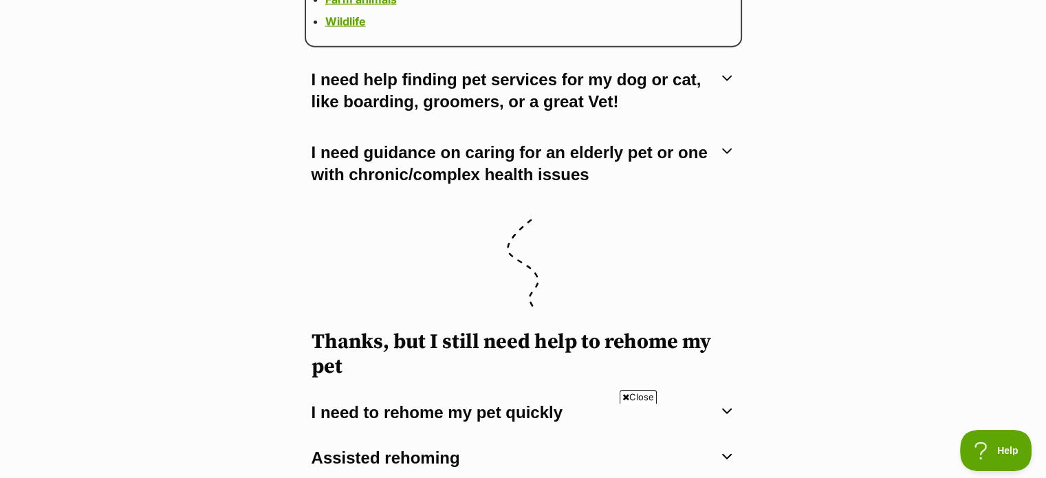
scroll to position [3301, 0]
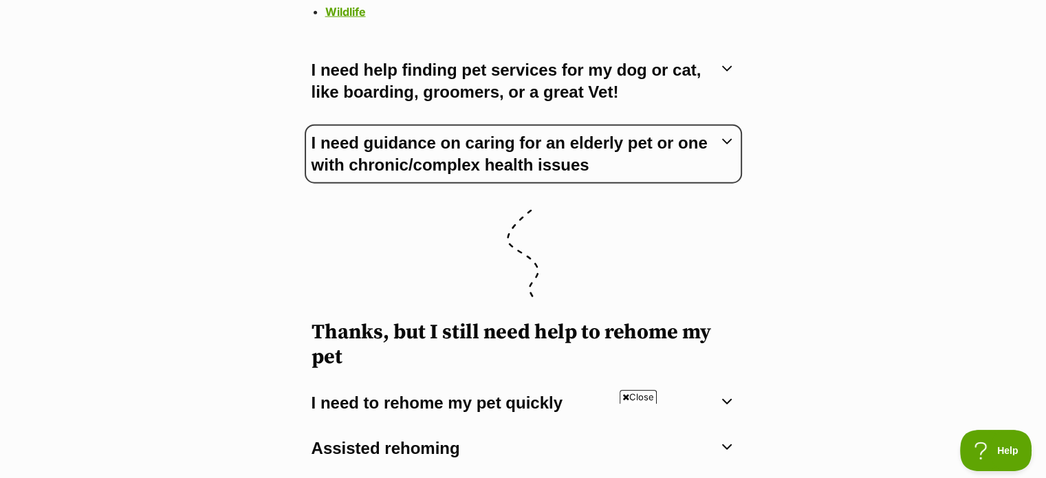
click at [704, 131] on button "I need guidance on caring for an elderly pet or one with chronic/complex health…" at bounding box center [524, 153] width 424 height 45
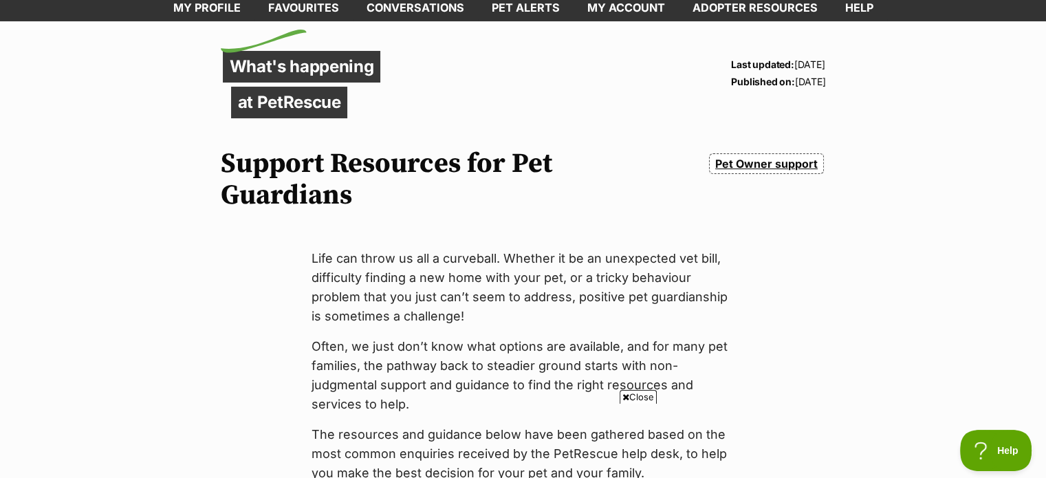
scroll to position [0, 0]
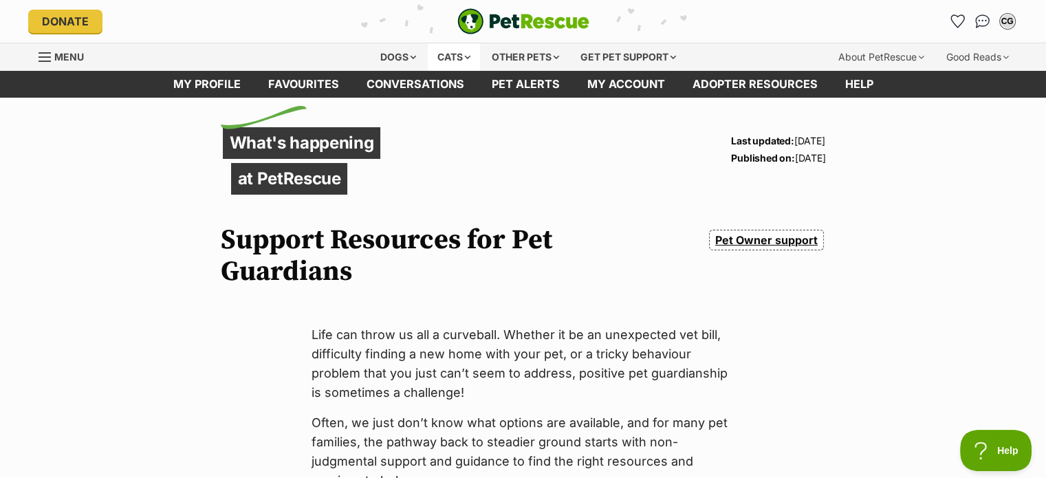
click at [466, 50] on div "Cats" at bounding box center [454, 57] width 52 height 28
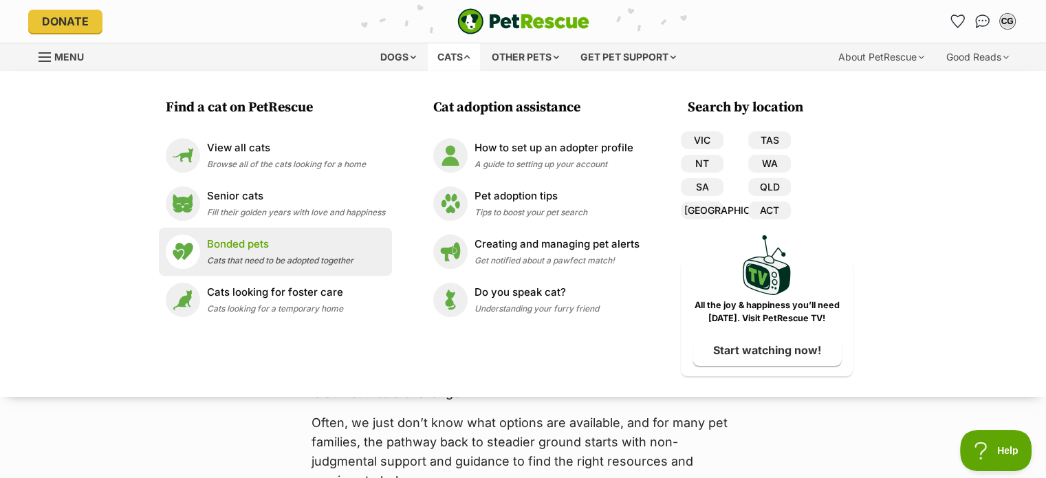
click at [329, 261] on span "Cats that need to be adopted together" at bounding box center [280, 260] width 146 height 10
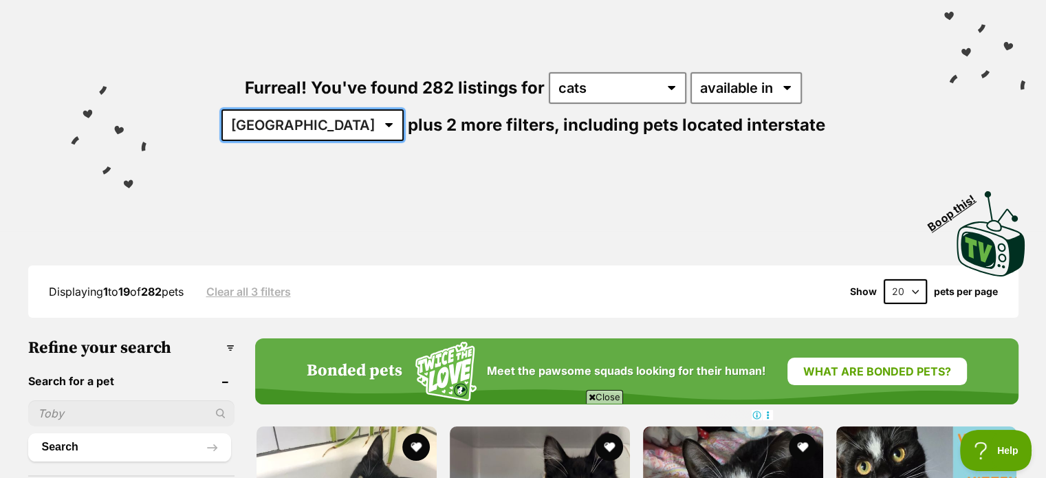
click at [404, 109] on select "[GEOGRAPHIC_DATA] [GEOGRAPHIC_DATA] [GEOGRAPHIC_DATA] [GEOGRAPHIC_DATA] [GEOGRA…" at bounding box center [312, 125] width 182 height 32
select select "VIC"
click at [404, 109] on select "[GEOGRAPHIC_DATA] [GEOGRAPHIC_DATA] [GEOGRAPHIC_DATA] [GEOGRAPHIC_DATA] [GEOGRA…" at bounding box center [312, 125] width 182 height 32
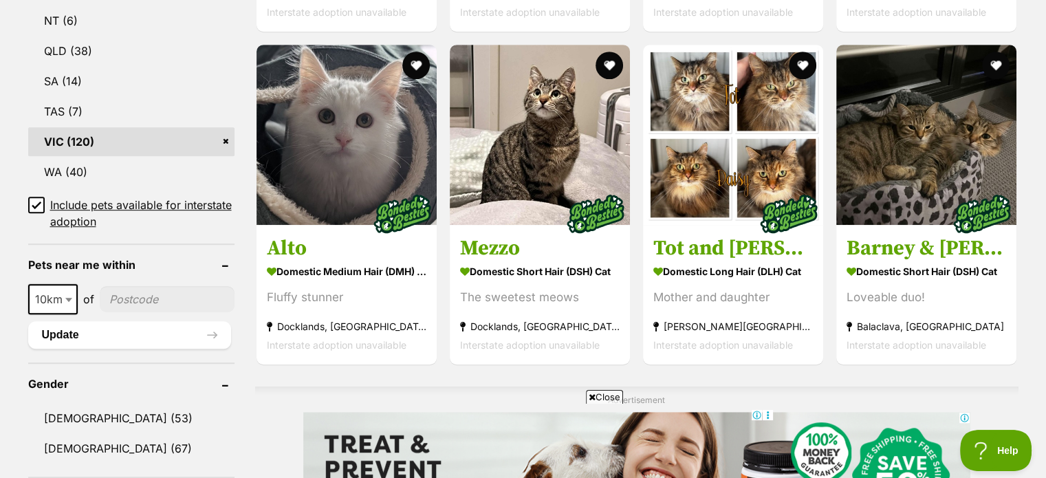
scroll to position [825, 0]
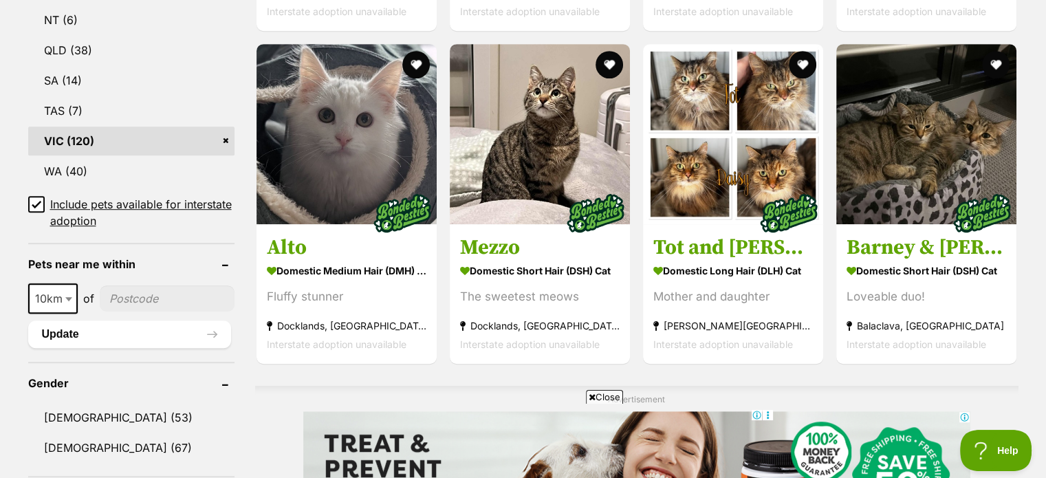
click at [149, 294] on input"] "postcode" at bounding box center [167, 298] width 135 height 26
type input"] "3156"
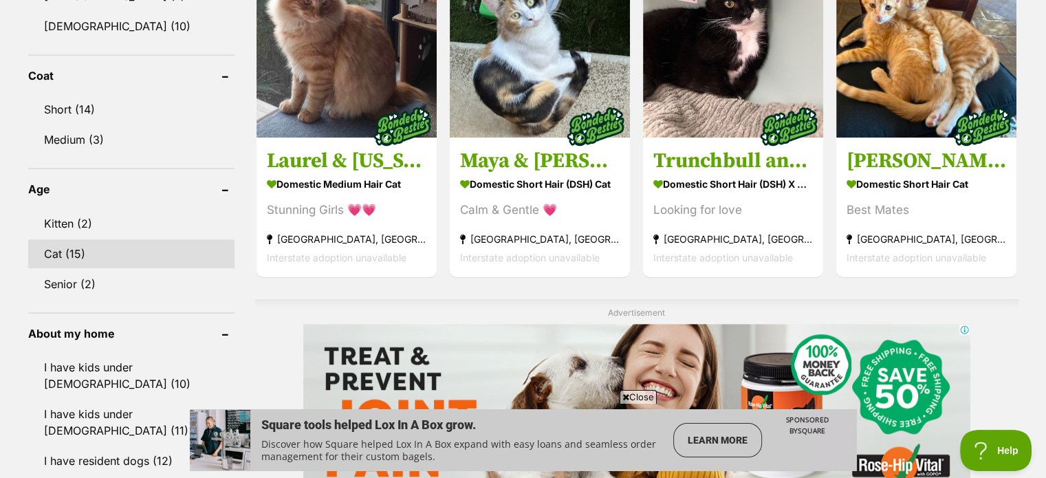
click at [83, 254] on link "Cat (15)" at bounding box center [131, 253] width 206 height 29
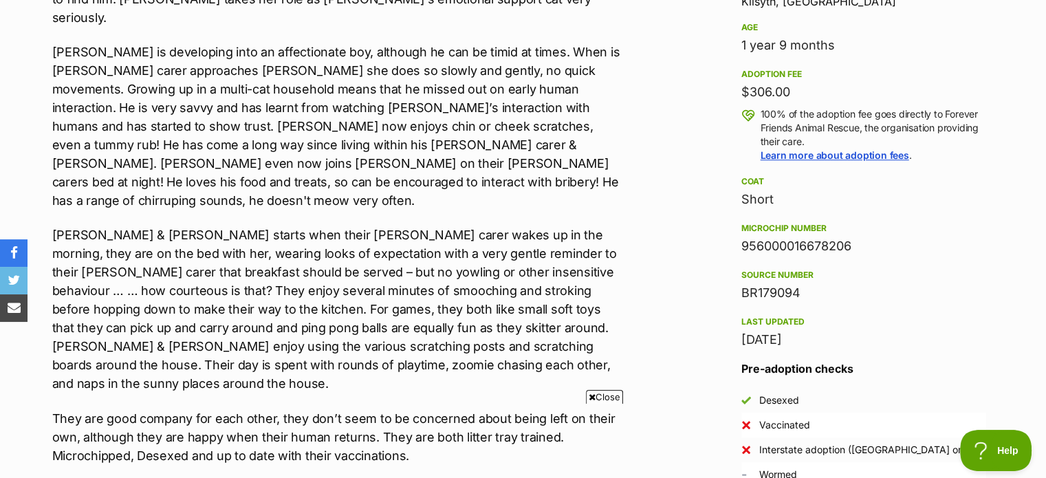
scroll to position [935, 0]
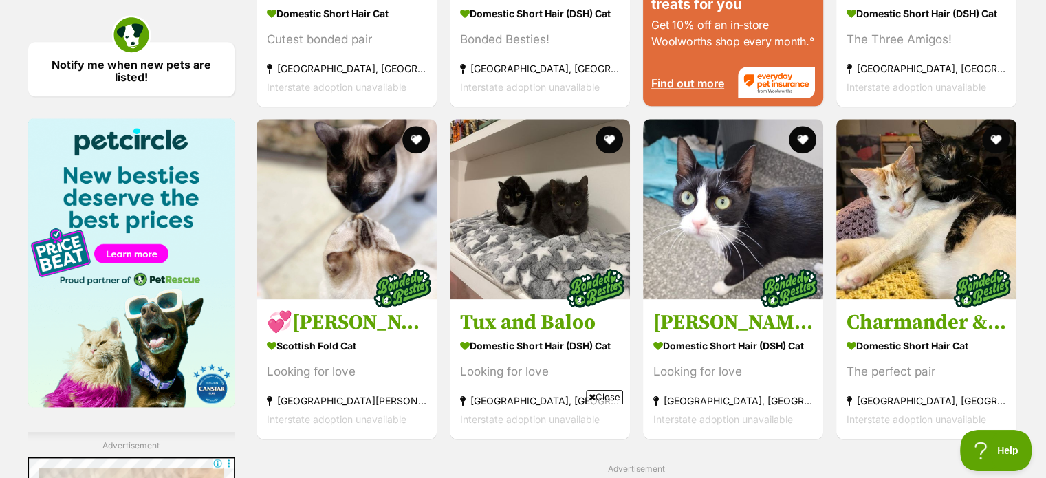
scroll to position [1650, 0]
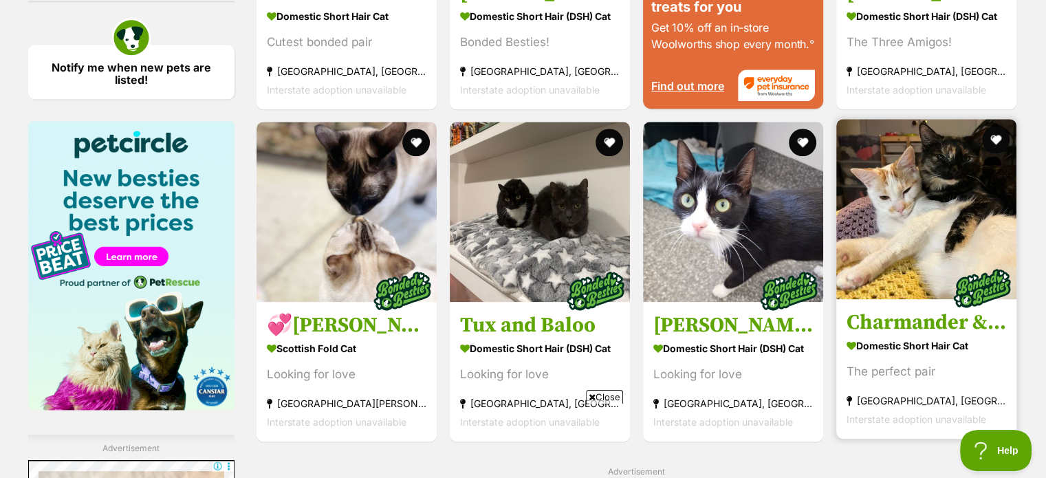
click at [924, 195] on img at bounding box center [926, 209] width 180 height 180
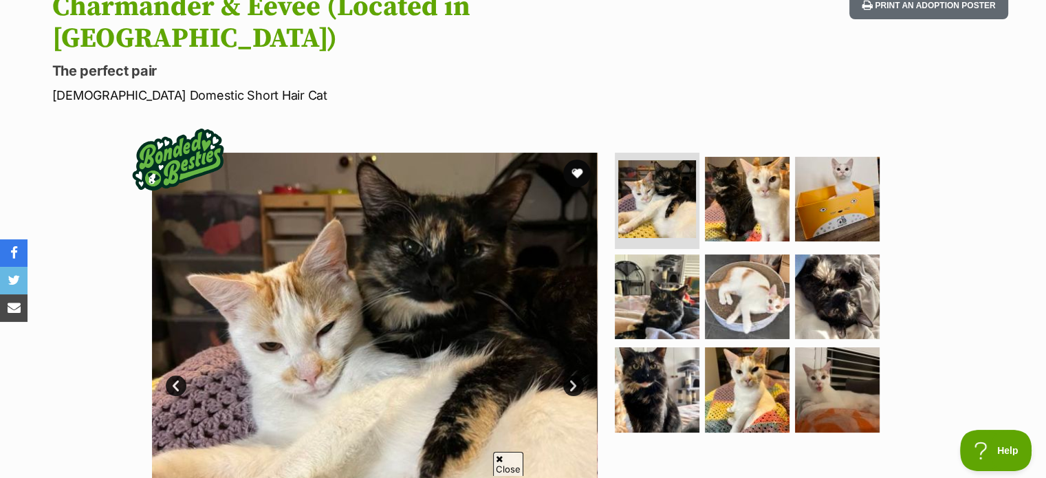
scroll to position [193, 0]
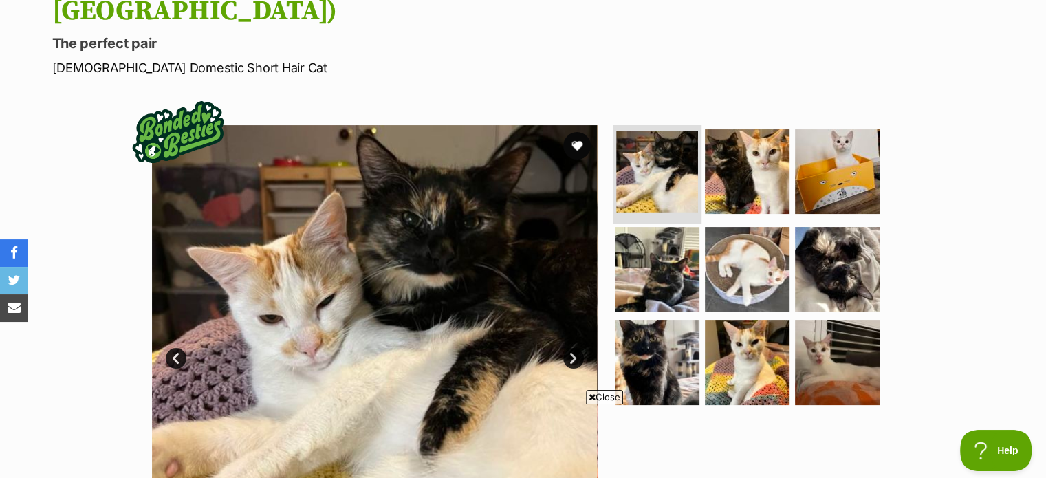
click at [646, 165] on img at bounding box center [657, 172] width 82 height 82
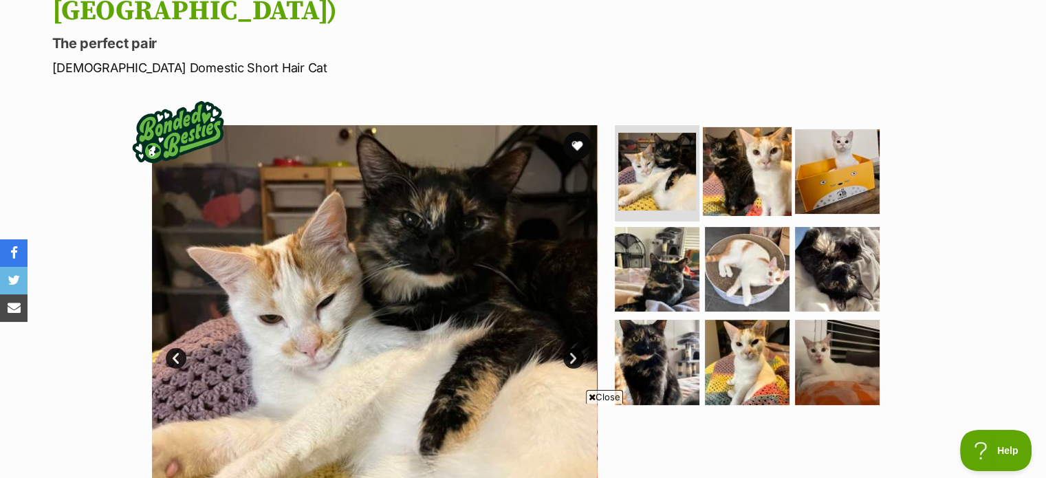
click at [751, 142] on img at bounding box center [747, 171] width 89 height 89
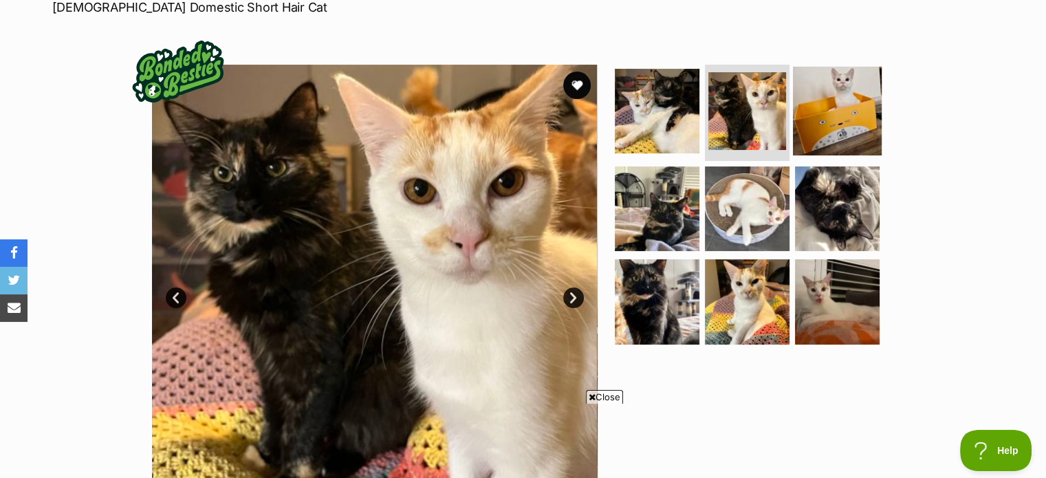
scroll to position [220, 0]
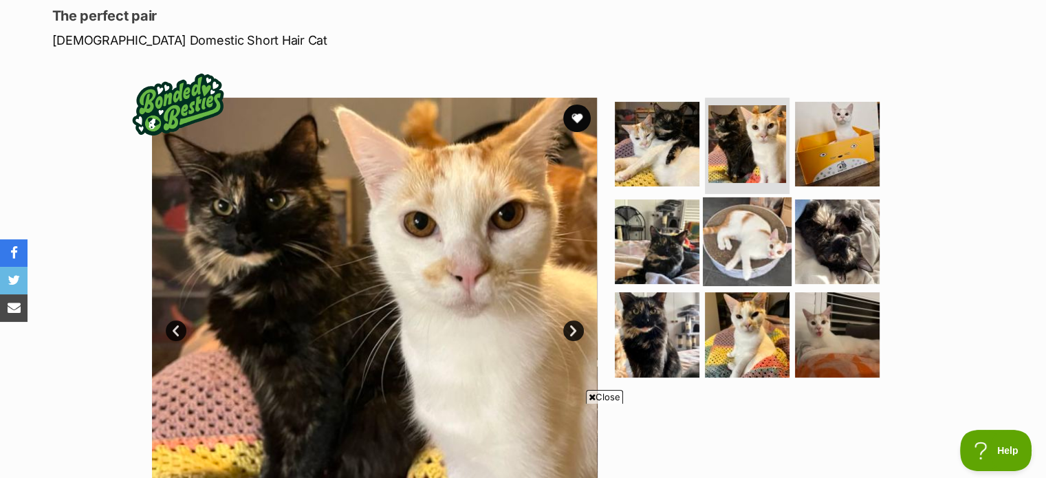
click at [737, 208] on img at bounding box center [747, 241] width 89 height 89
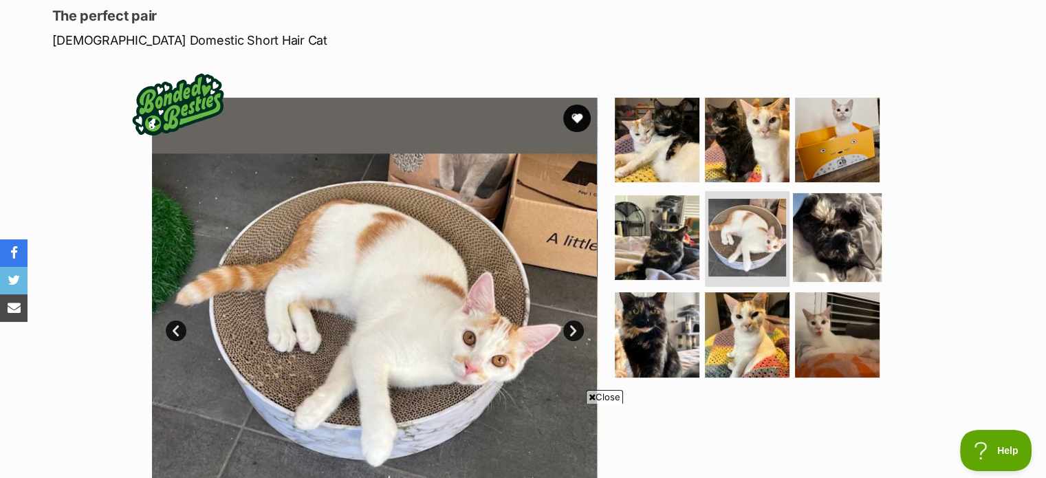
click at [833, 213] on img at bounding box center [837, 237] width 89 height 89
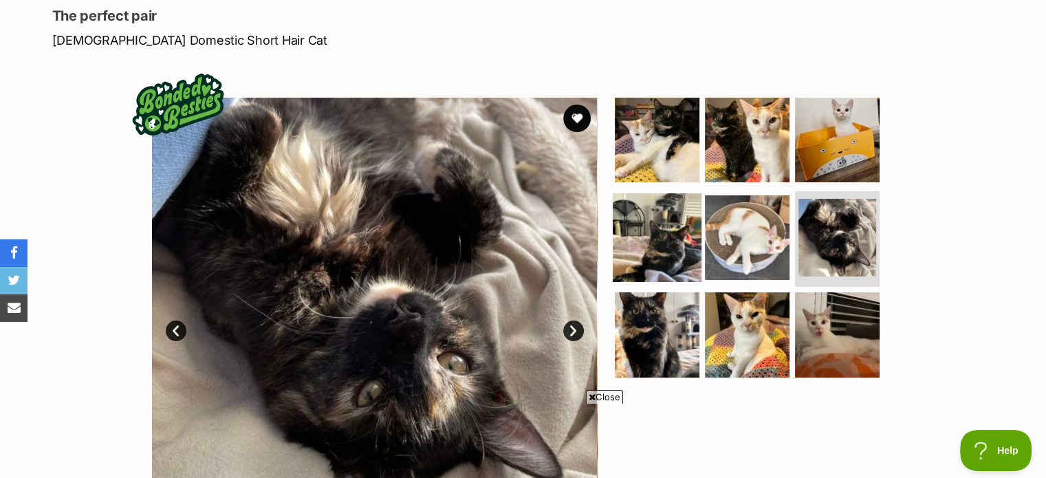
click at [684, 217] on img at bounding box center [657, 237] width 89 height 89
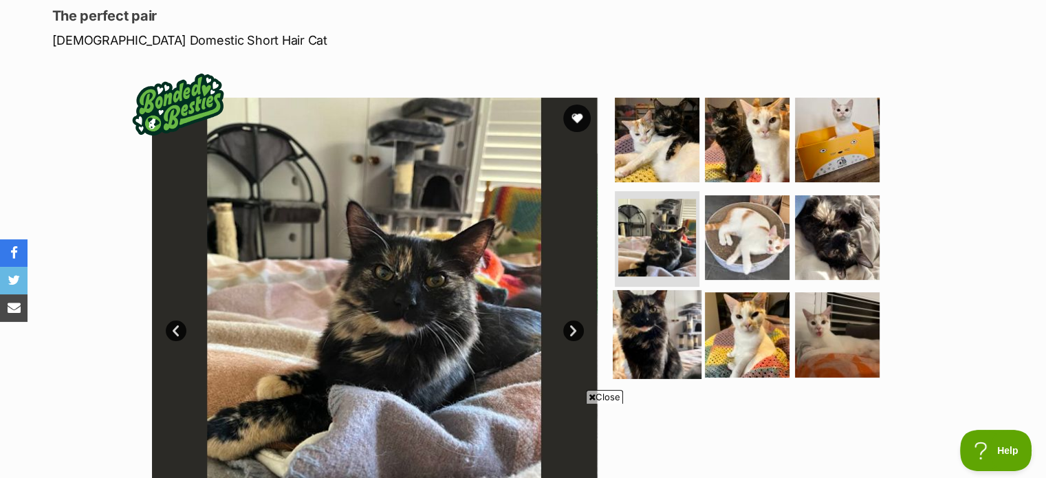
click at [666, 301] on img at bounding box center [657, 334] width 89 height 89
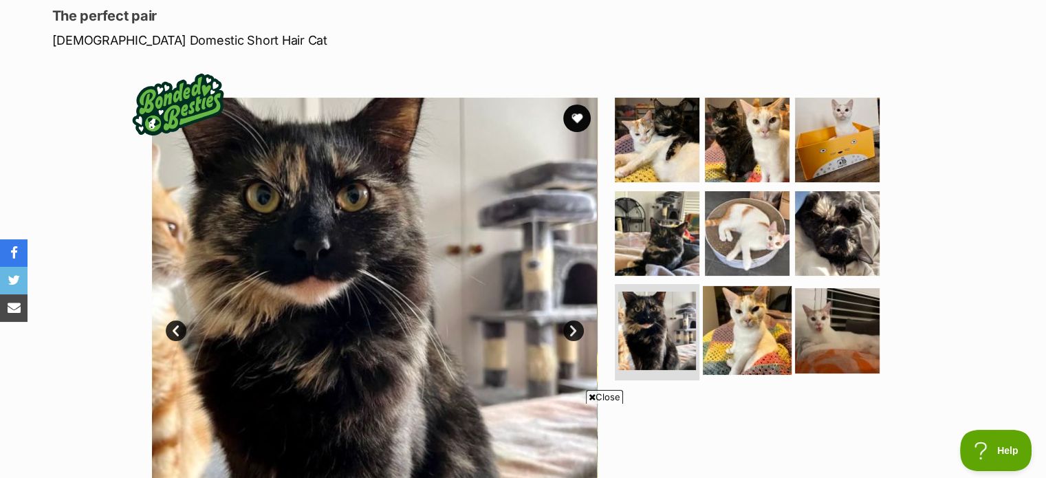
click at [744, 312] on img at bounding box center [747, 330] width 89 height 89
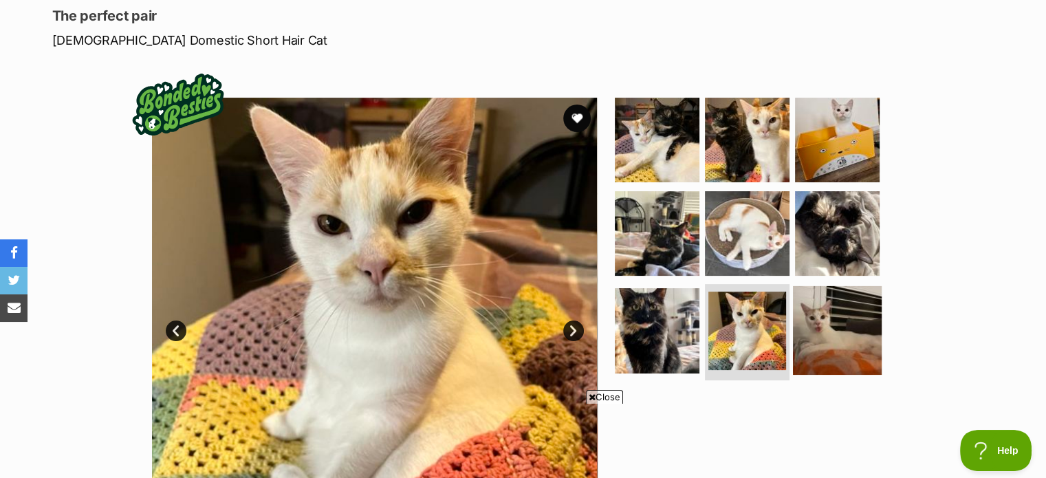
click at [853, 306] on img at bounding box center [837, 330] width 89 height 89
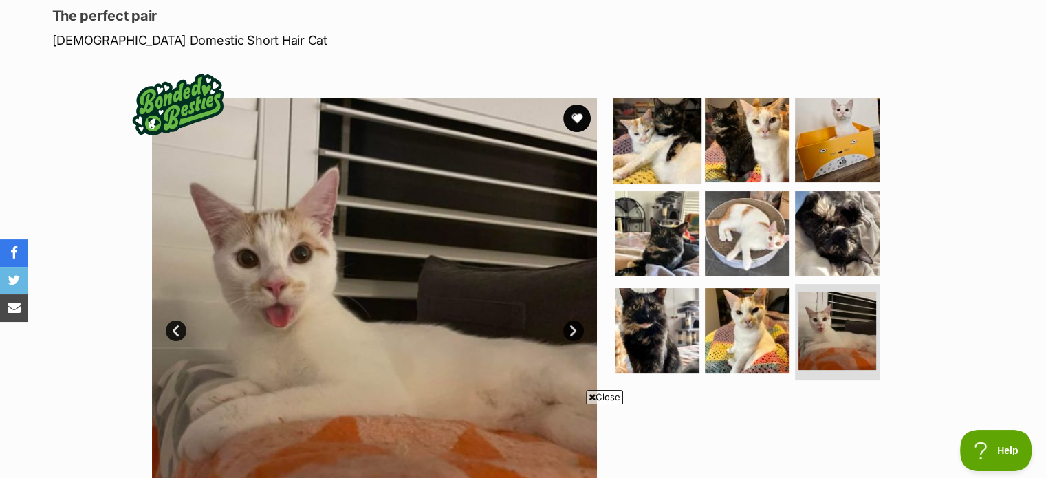
click at [655, 96] on img at bounding box center [657, 140] width 89 height 89
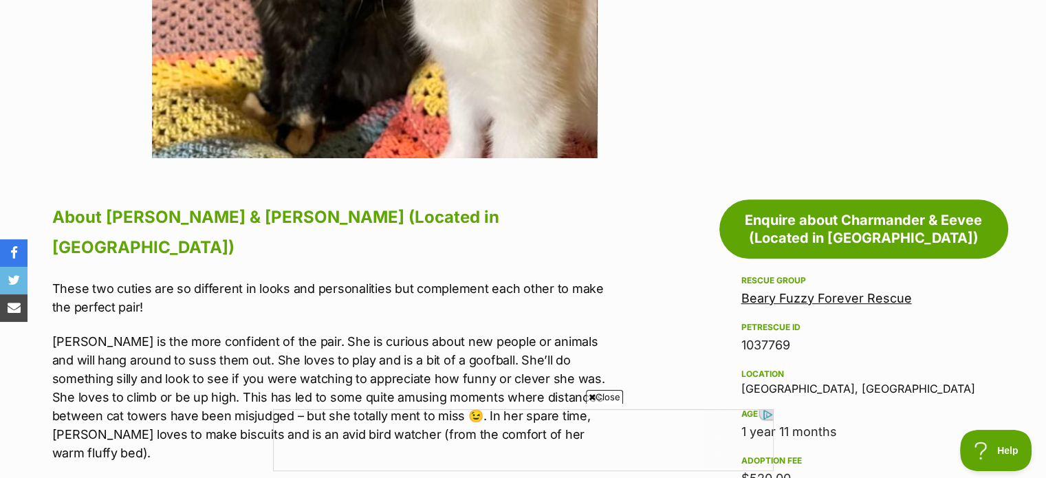
scroll to position [0, 0]
